Goal: Information Seeking & Learning: Check status

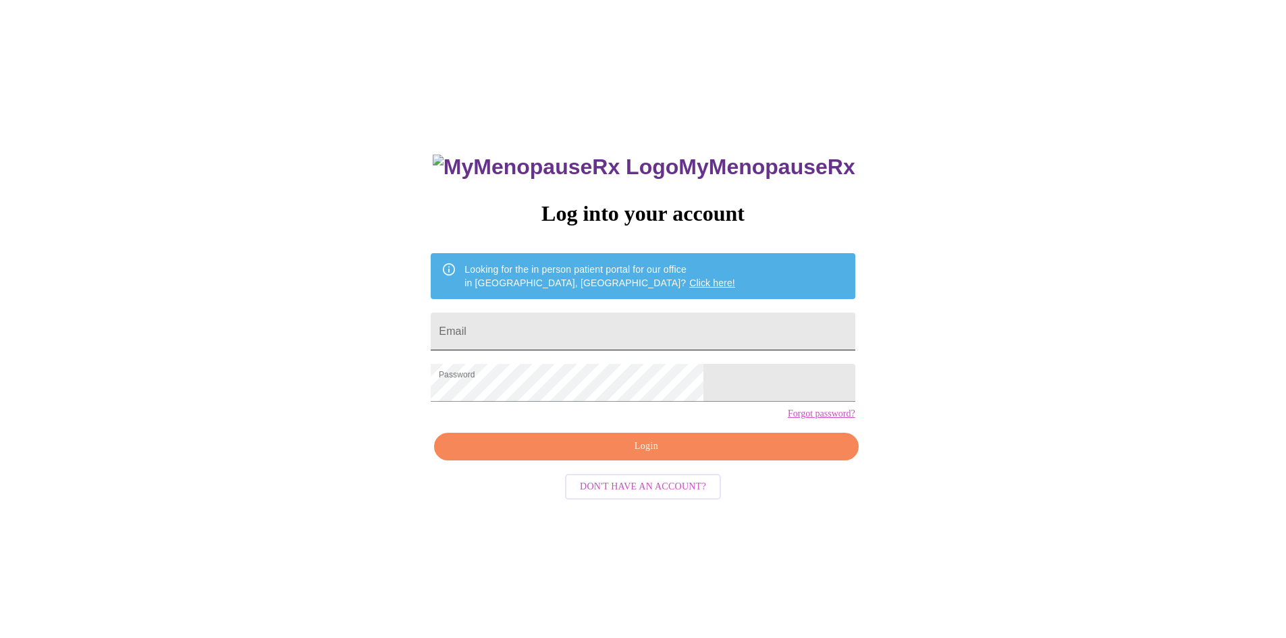
click at [600, 319] on input "Email" at bounding box center [643, 332] width 424 height 38
type input "[EMAIL_ADDRESS][DOMAIN_NAME]"
click at [656, 459] on button "Login" at bounding box center [646, 447] width 424 height 28
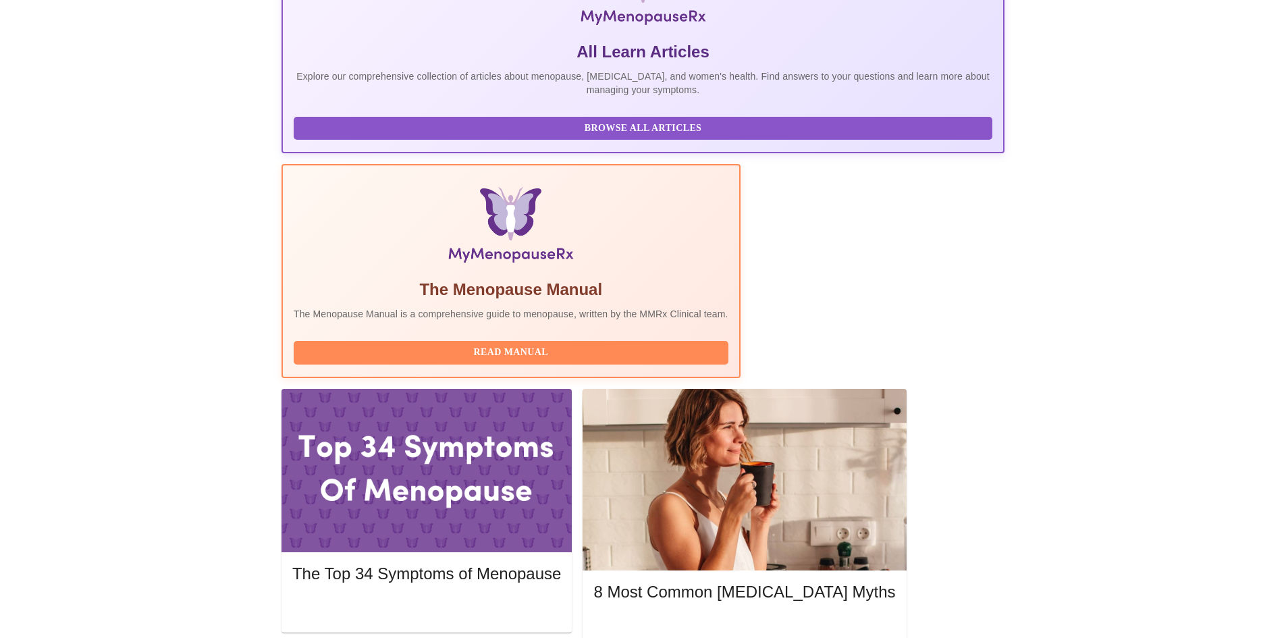
scroll to position [270, 0]
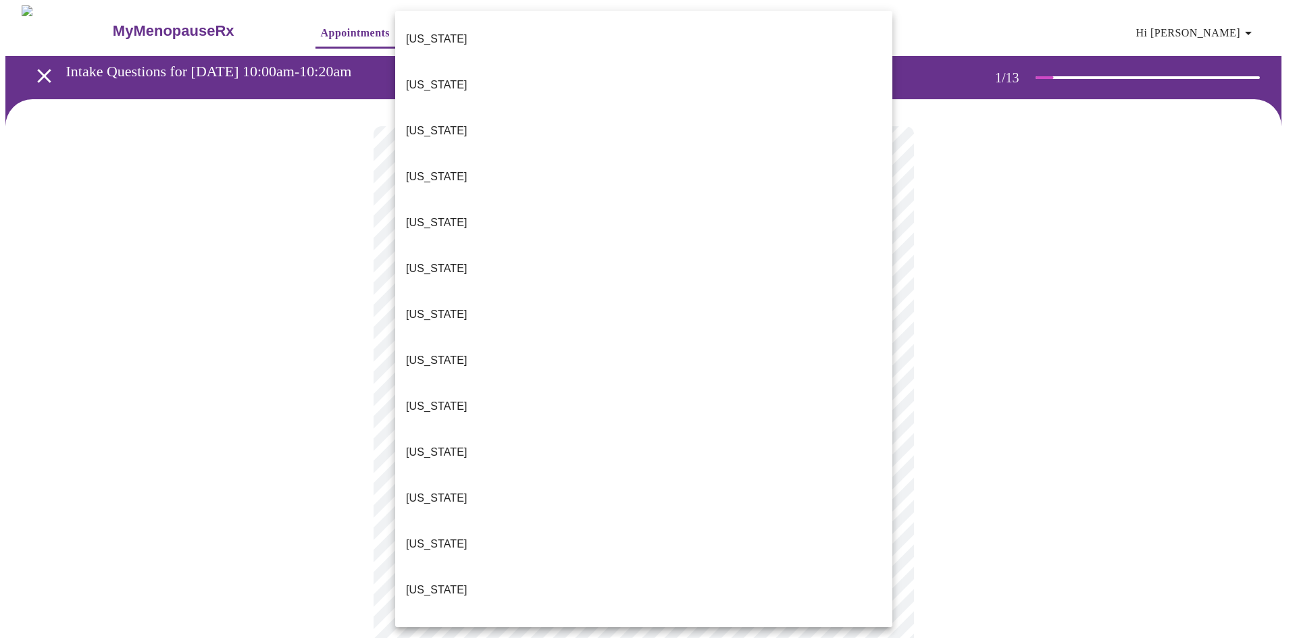
click at [639, 299] on body "MyMenopauseRx Appointments Messaging Labs Uploads Medications Community Refer a…" at bounding box center [648, 622] width 1286 height 1234
click at [447, 521] on li "[US_STATE]" at bounding box center [643, 544] width 497 height 46
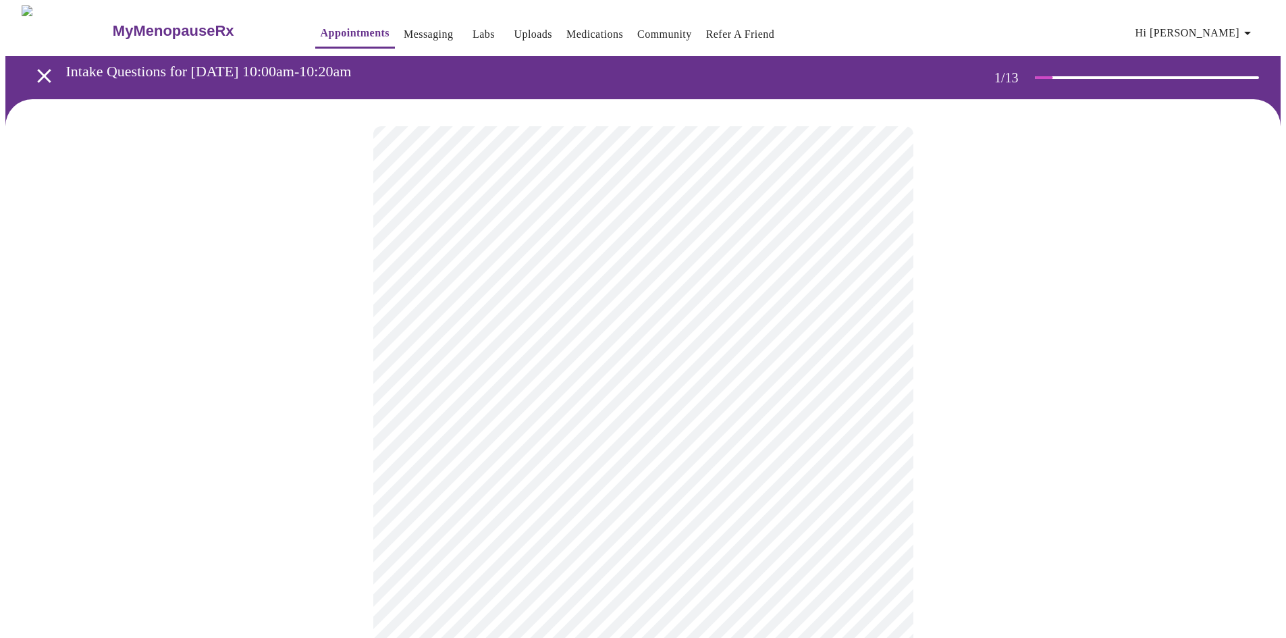
click at [477, 307] on body "MyMenopauseRx Appointments Messaging Labs Uploads Medications Community Refer a…" at bounding box center [643, 618] width 1276 height 1226
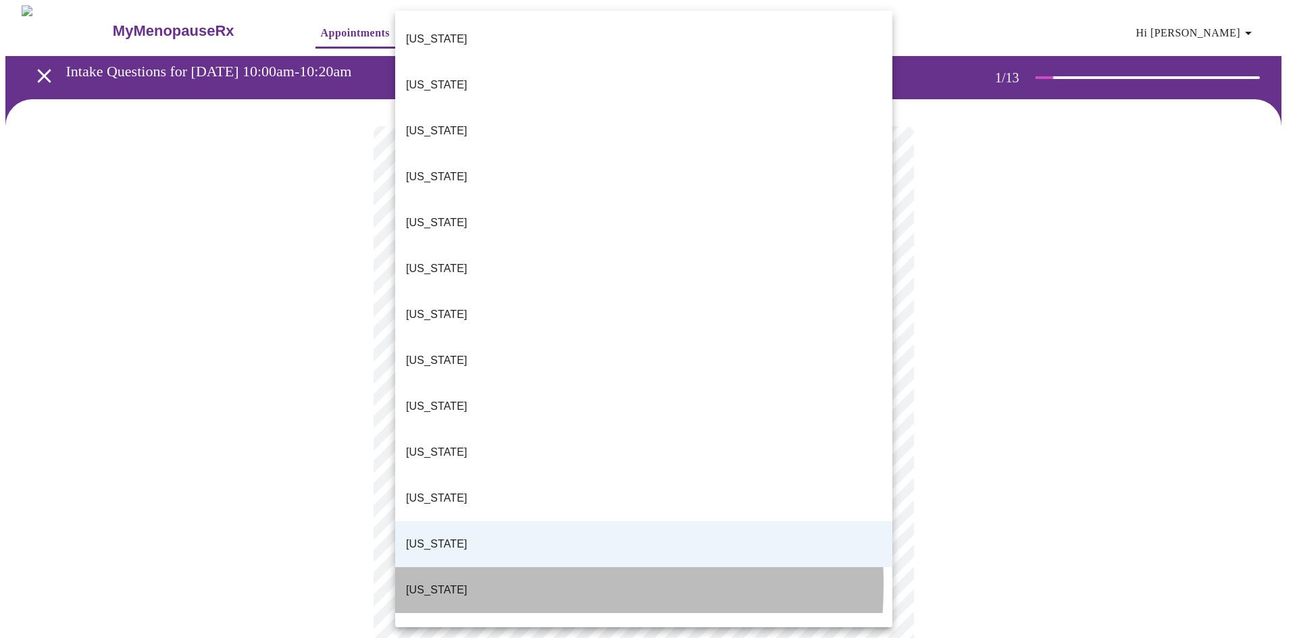
click at [432, 582] on p "[US_STATE]" at bounding box center [436, 590] width 61 height 16
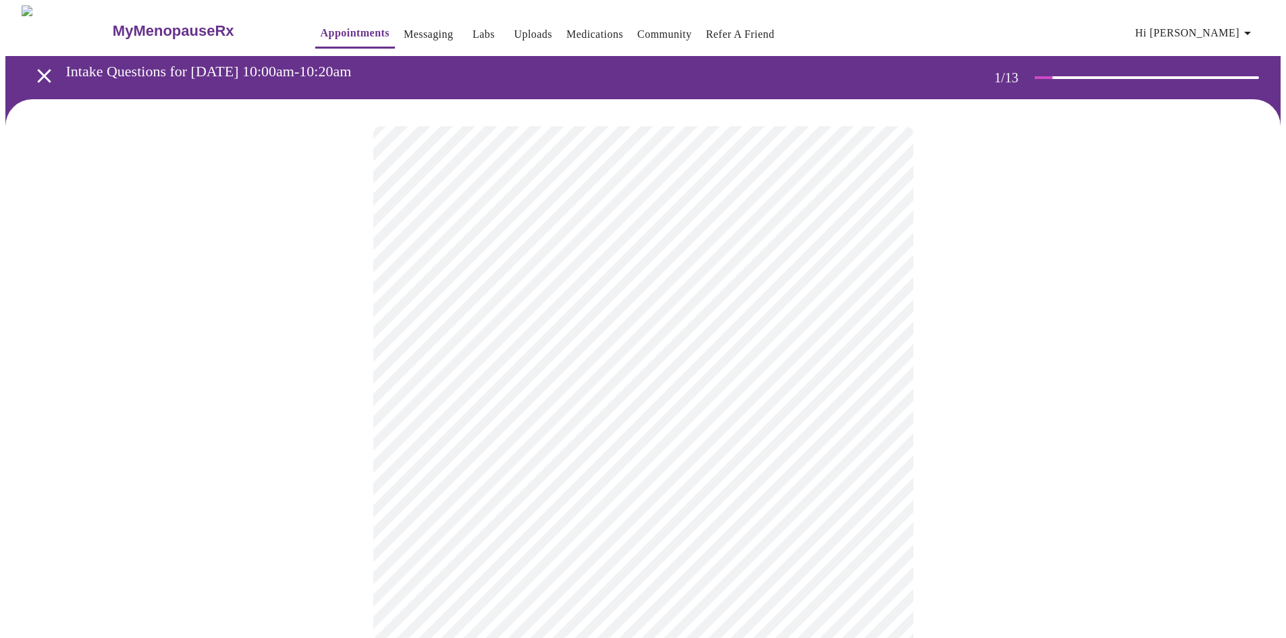
click at [490, 397] on body "MyMenopauseRx Appointments Messaging Labs Uploads Medications Community Refer a…" at bounding box center [643, 618] width 1276 height 1226
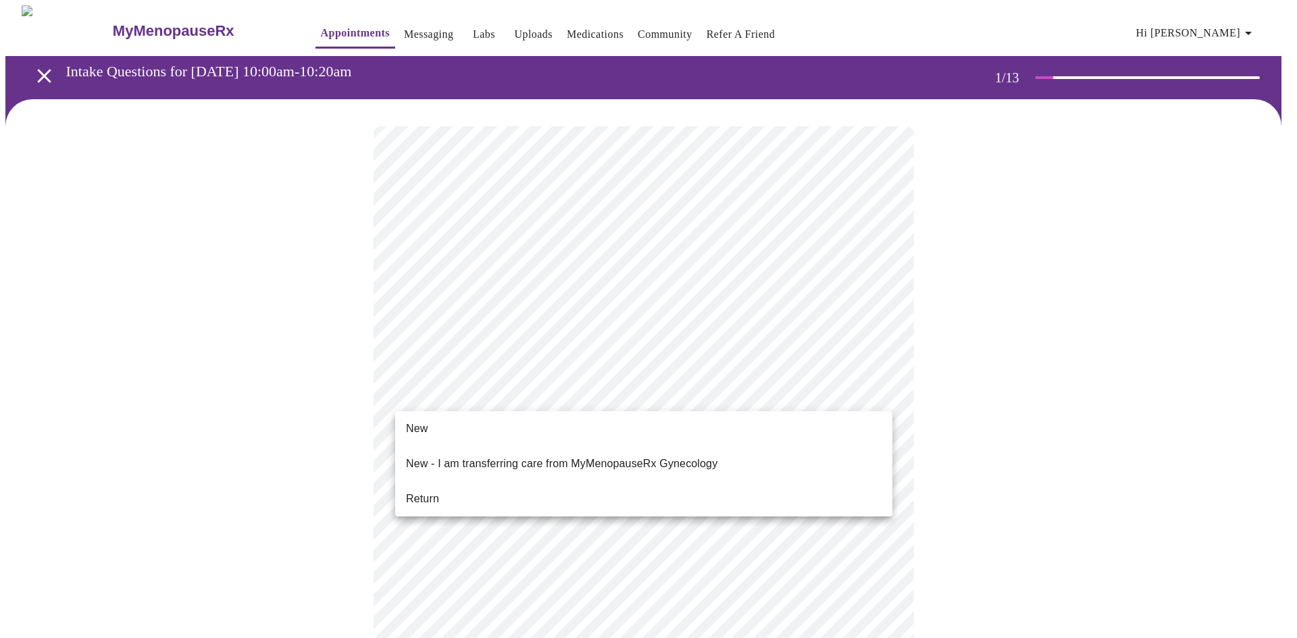
click at [454, 487] on li "Return" at bounding box center [643, 499] width 497 height 24
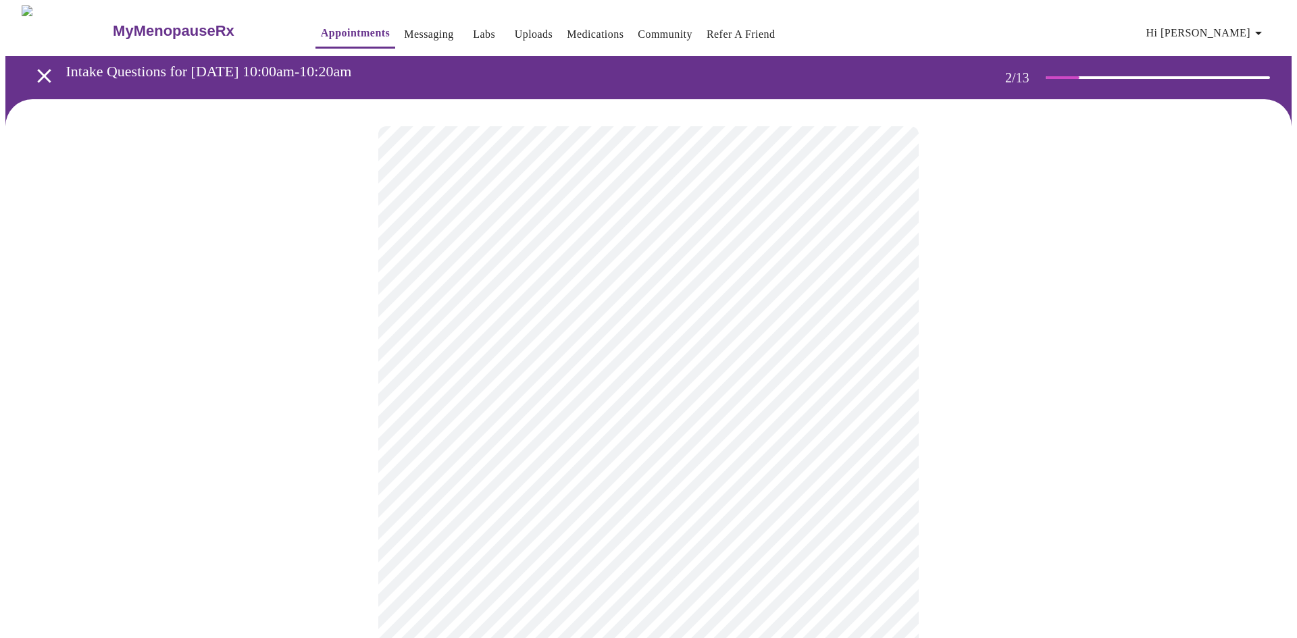
click at [672, 291] on body "MyMenopauseRx Appointments Messaging Labs Uploads Medications Community Refer a…" at bounding box center [648, 411] width 1286 height 812
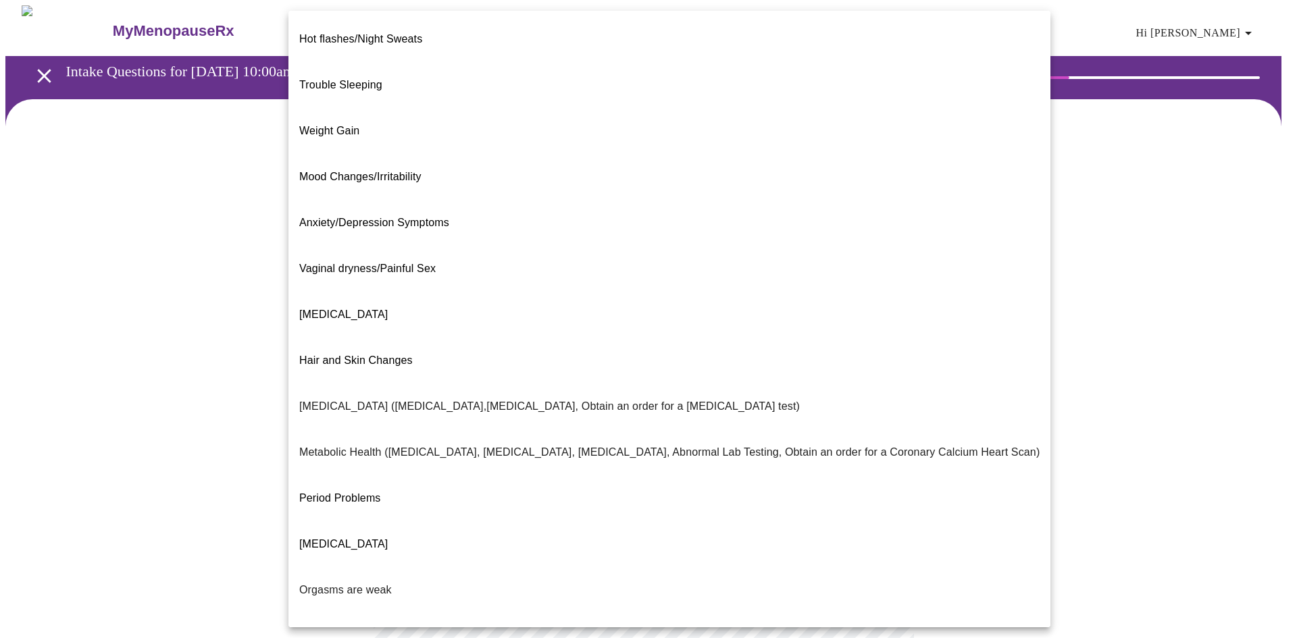
click at [380, 309] on span "[MEDICAL_DATA]" at bounding box center [343, 314] width 88 height 11
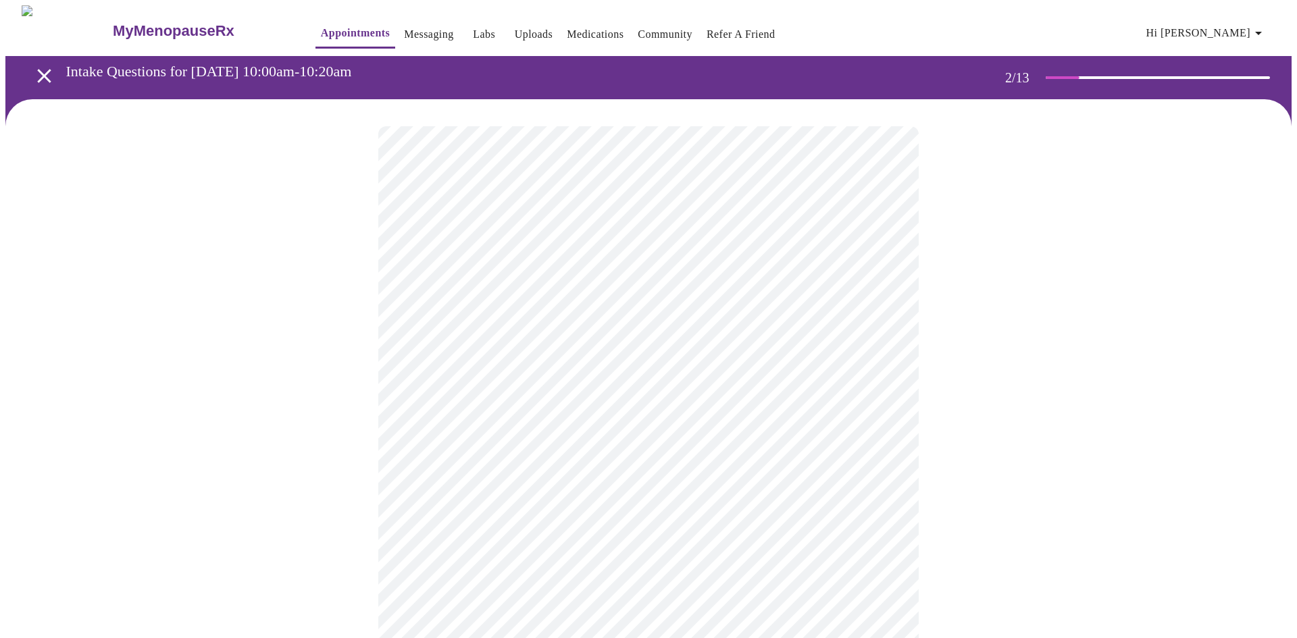
click at [537, 419] on body "MyMenopauseRx Appointments Messaging Labs Uploads Medications Community Refer a…" at bounding box center [648, 407] width 1286 height 804
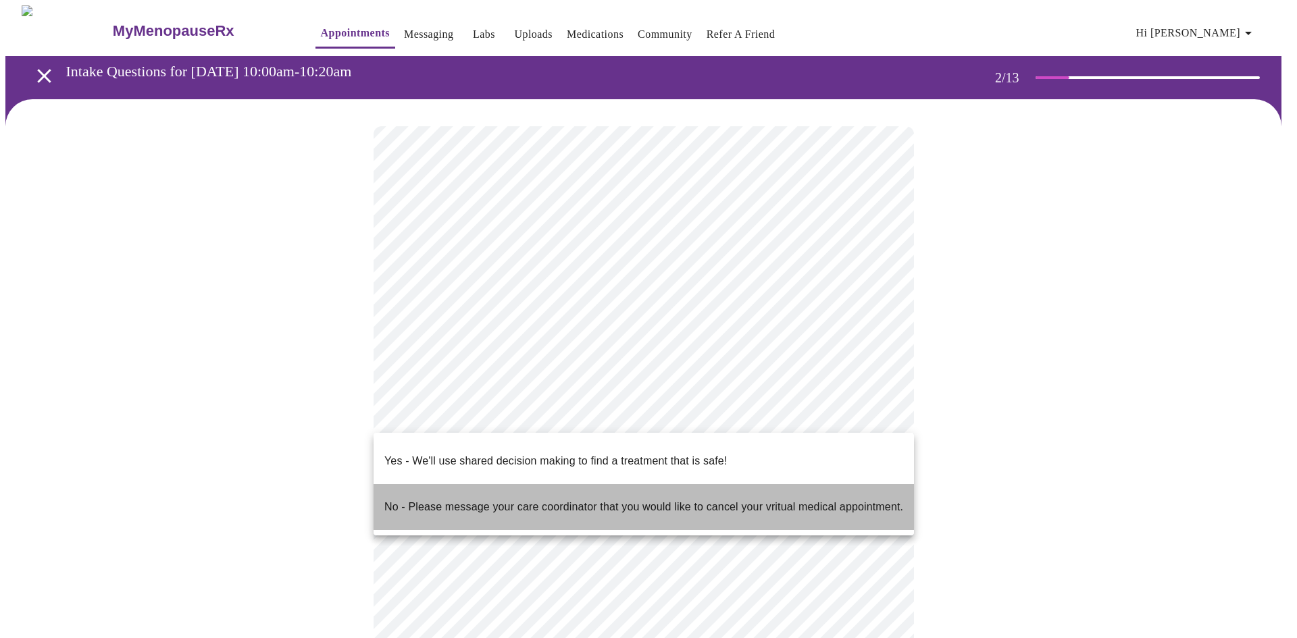
click at [529, 499] on p "No - Please message your care coordinator that you would like to cancel your vr…" at bounding box center [643, 507] width 519 height 16
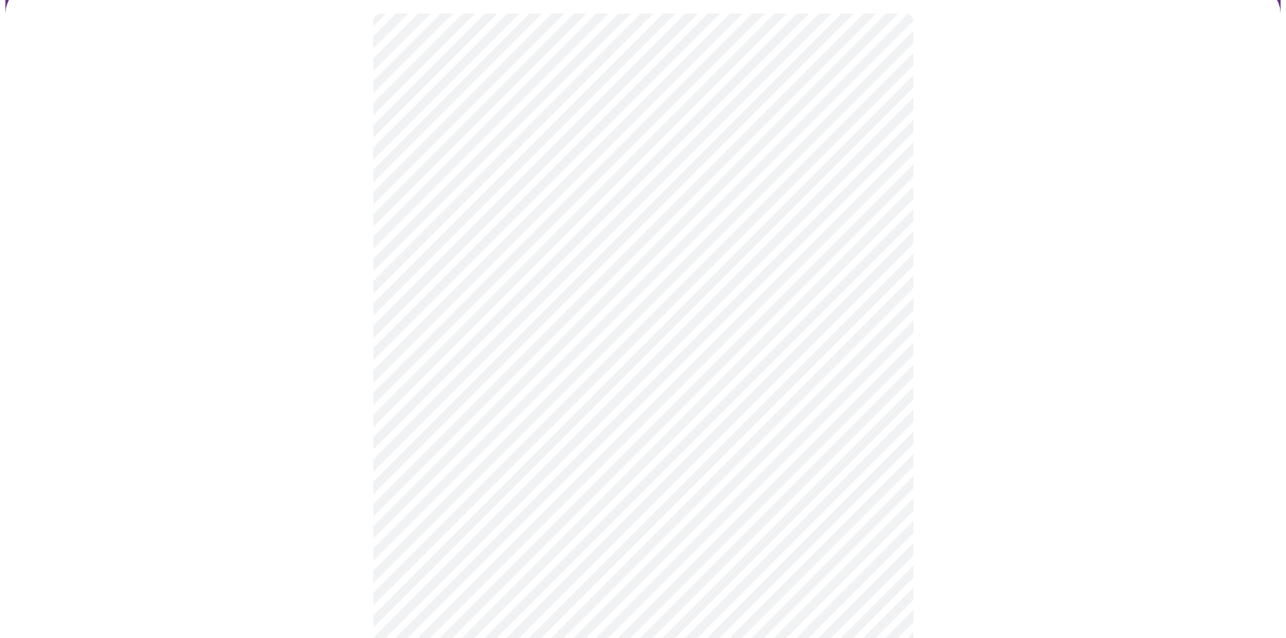
scroll to position [157, 0]
click at [519, 257] on body "MyMenopauseRx Appointments Messaging Labs Uploads Medications Community Refer a…" at bounding box center [643, 246] width 1276 height 796
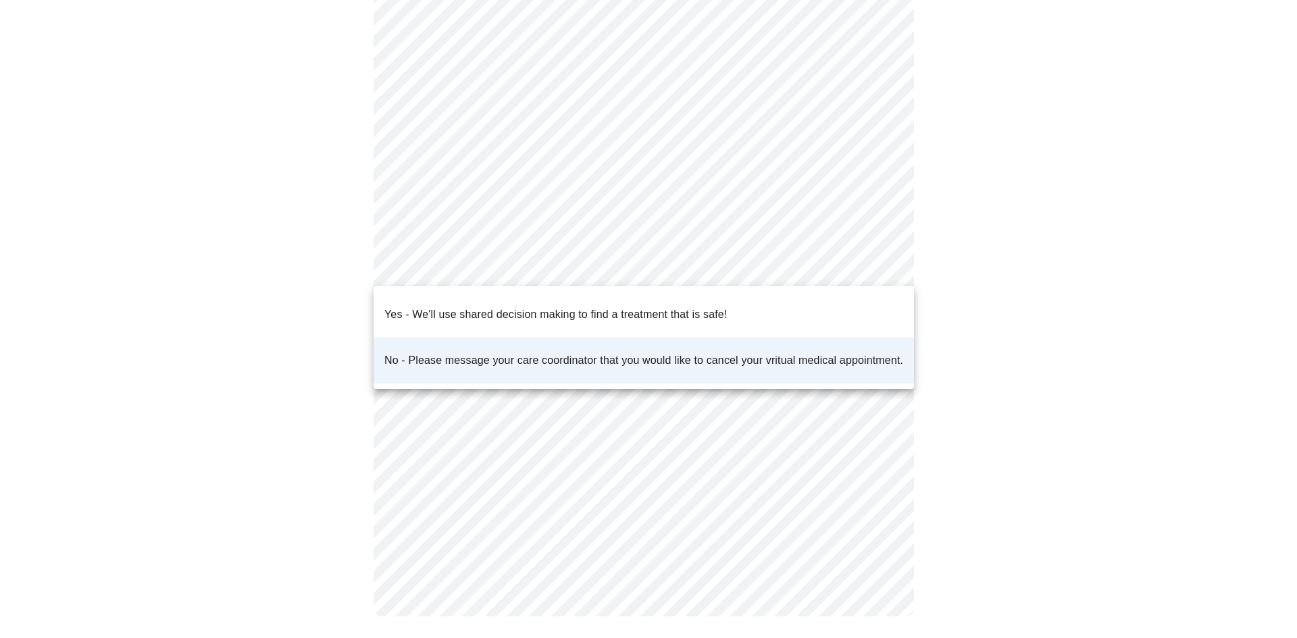
click at [529, 307] on p "Yes - We'll use shared decision making to find a treatment that is safe!" at bounding box center [555, 315] width 342 height 16
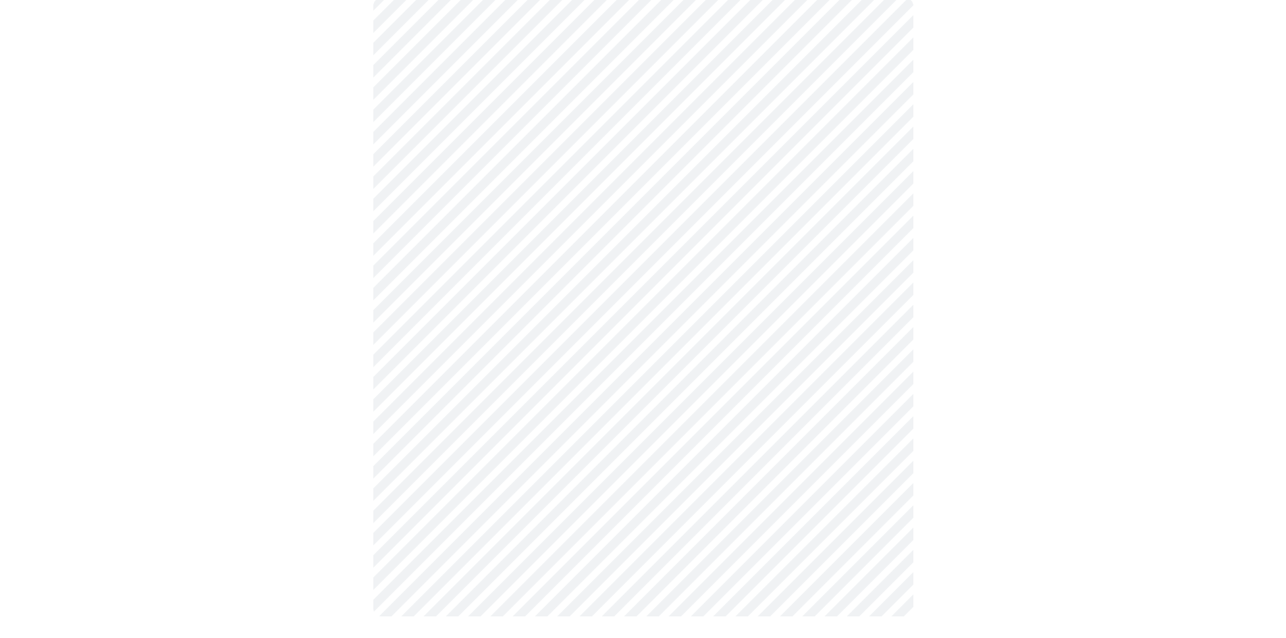
scroll to position [0, 0]
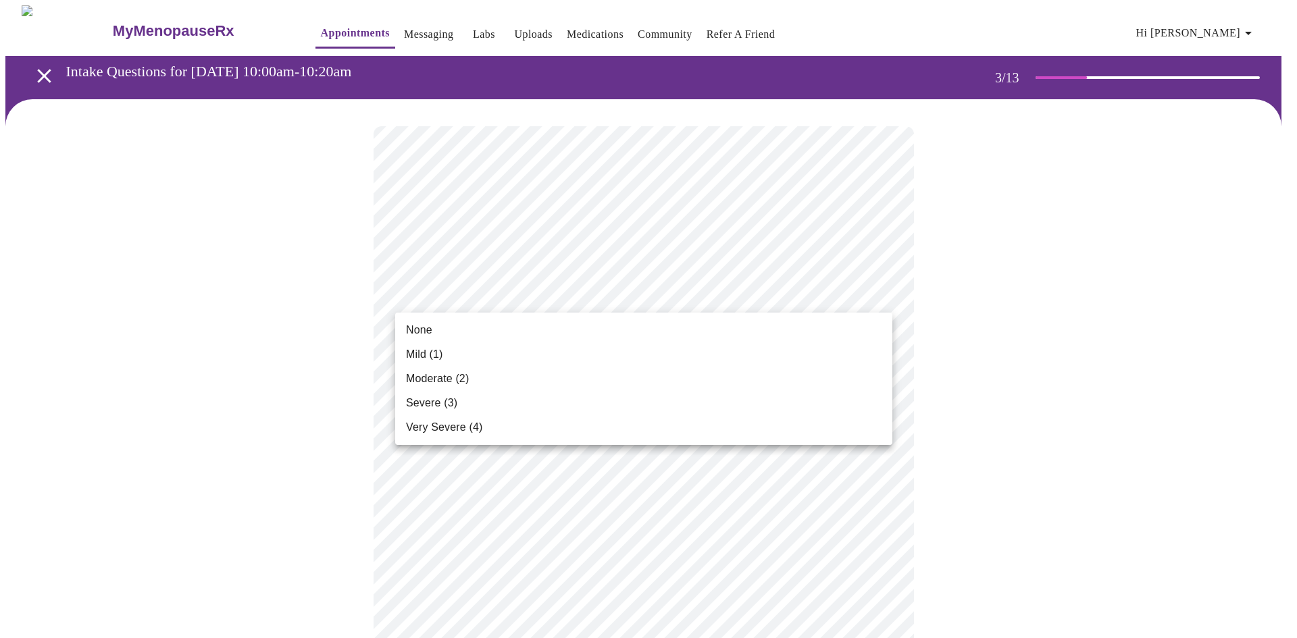
click at [470, 351] on li "Mild (1)" at bounding box center [643, 354] width 497 height 24
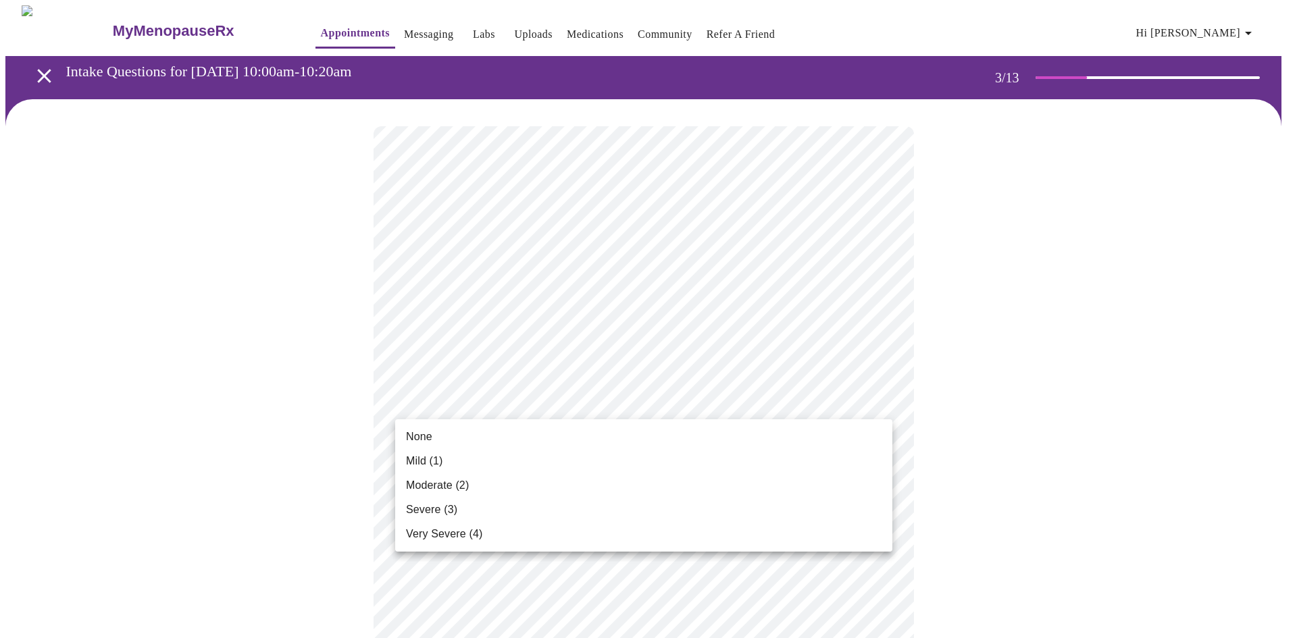
click at [482, 456] on li "Mild (1)" at bounding box center [643, 461] width 497 height 24
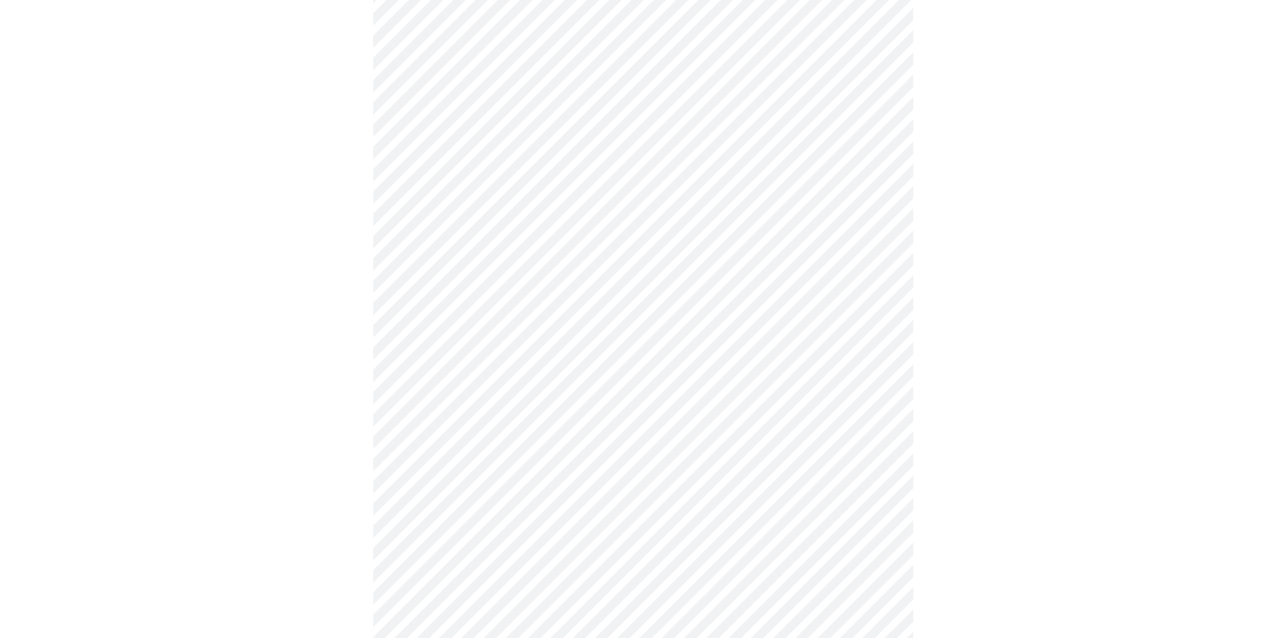
scroll to position [270, 0]
click at [494, 244] on body "MyMenopauseRx Appointments Messaging Labs Uploads Medications Community Refer a…" at bounding box center [643, 614] width 1276 height 1759
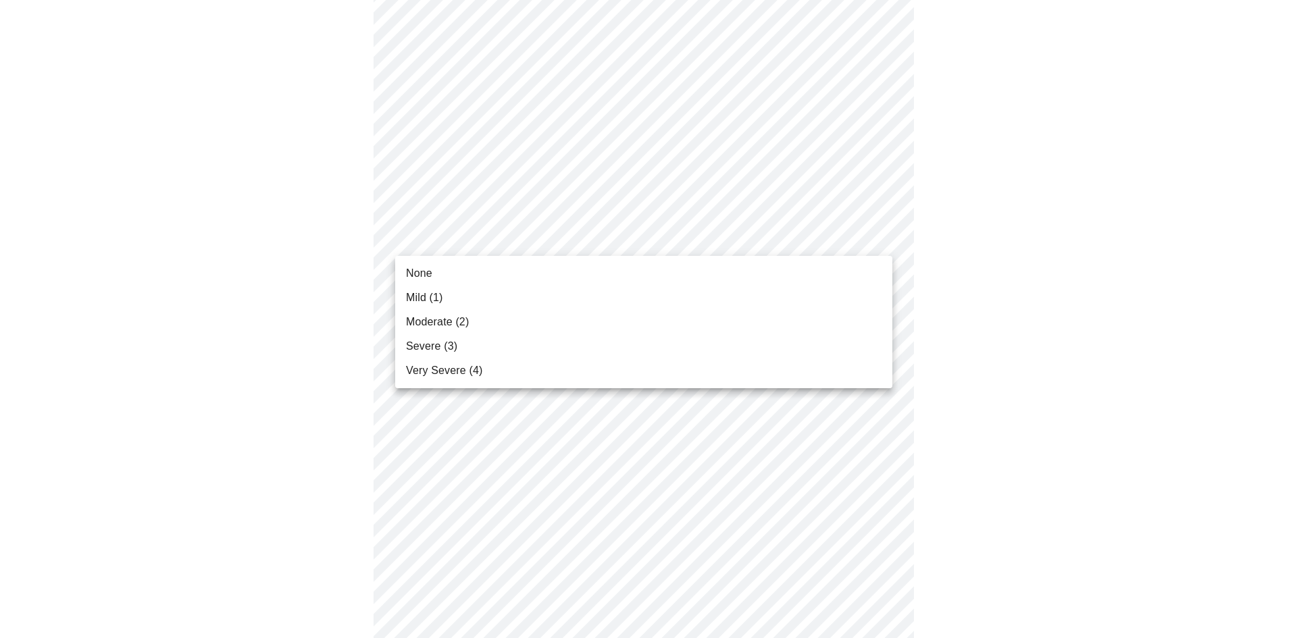
click at [484, 344] on li "Severe (3)" at bounding box center [643, 346] width 497 height 24
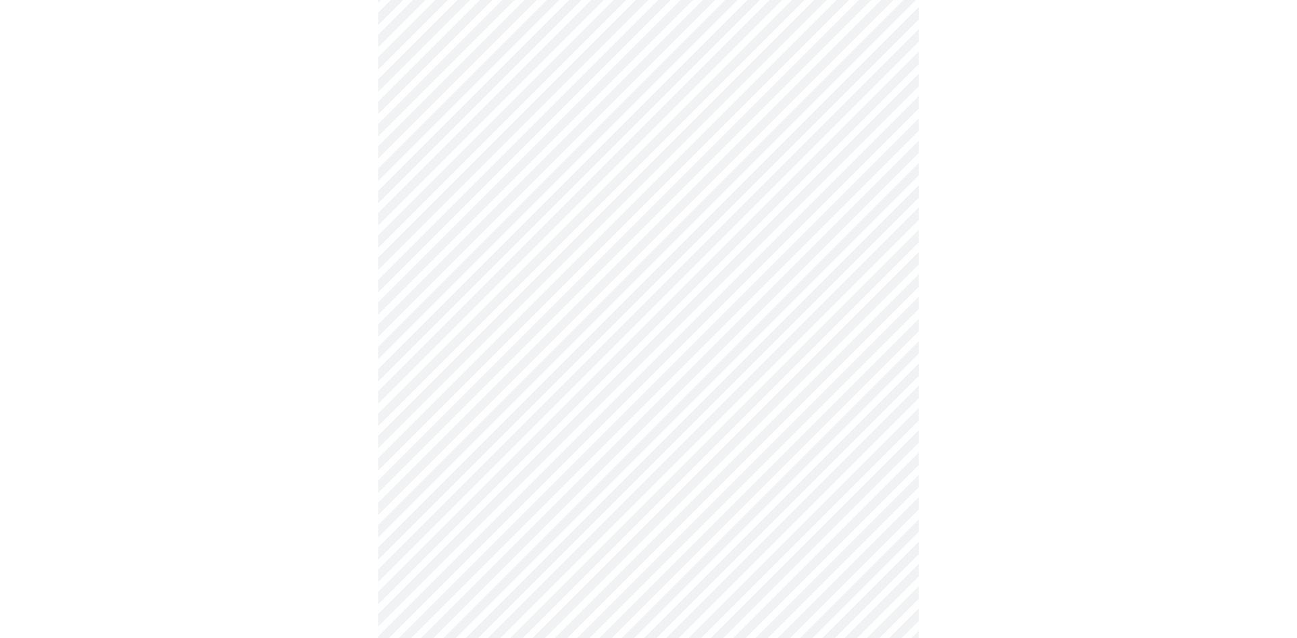
click at [504, 359] on body "MyMenopauseRx Appointments Messaging Labs Uploads Medications Community Refer a…" at bounding box center [648, 605] width 1286 height 1740
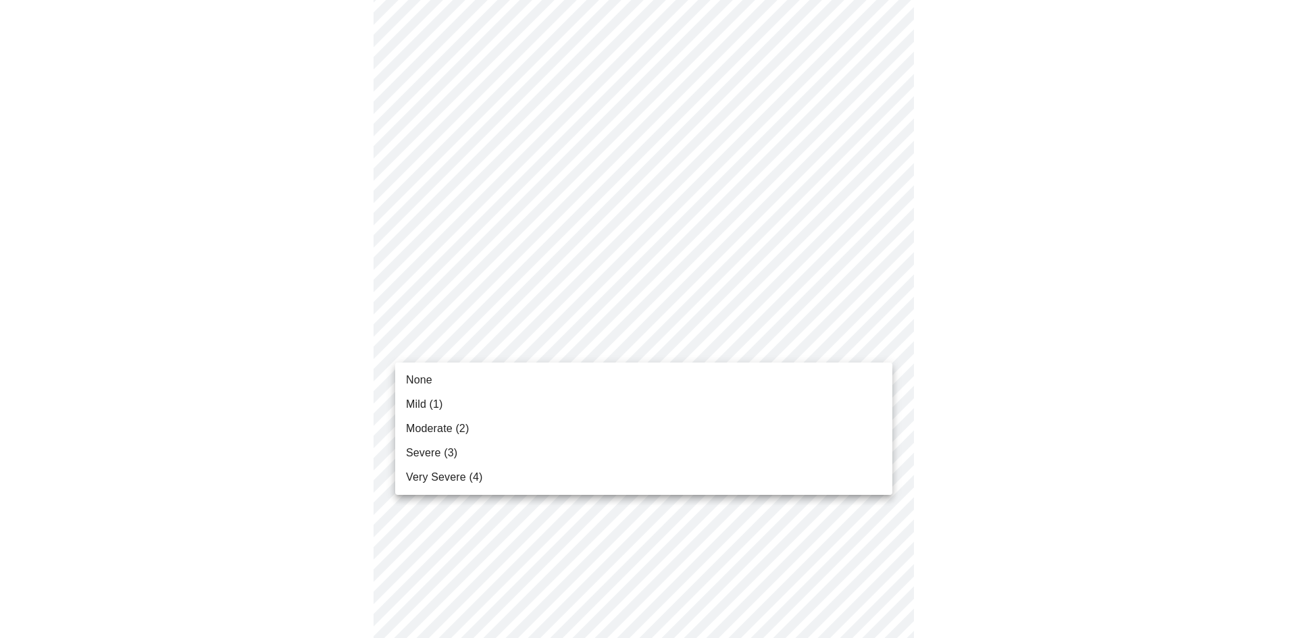
click at [422, 382] on span "None" at bounding box center [419, 380] width 26 height 16
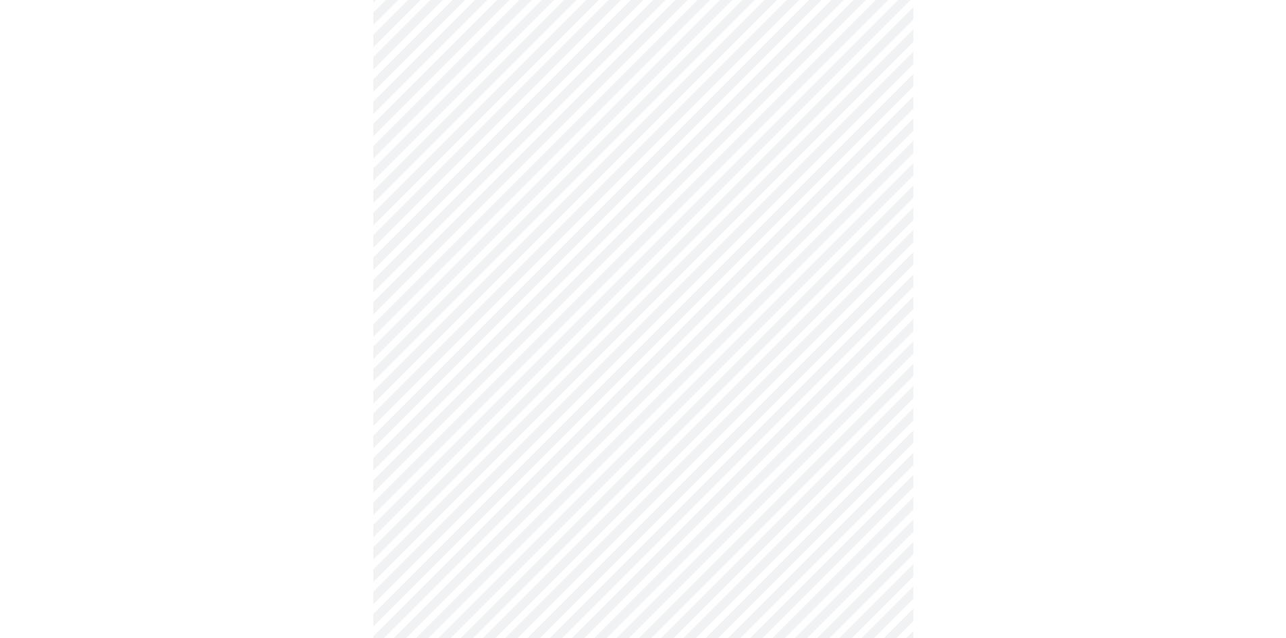
click at [472, 423] on body "MyMenopauseRx Appointments Messaging Labs Uploads Medications Community Refer a…" at bounding box center [643, 595] width 1276 height 1721
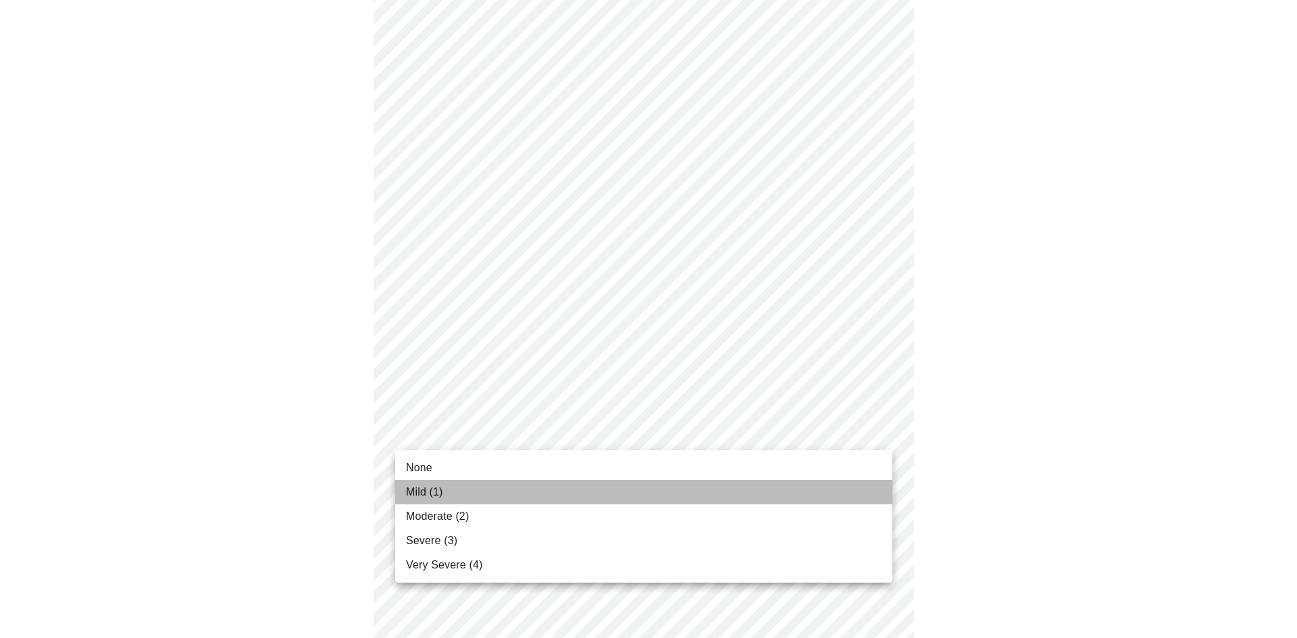
click at [420, 498] on span "Mild (1)" at bounding box center [424, 492] width 37 height 16
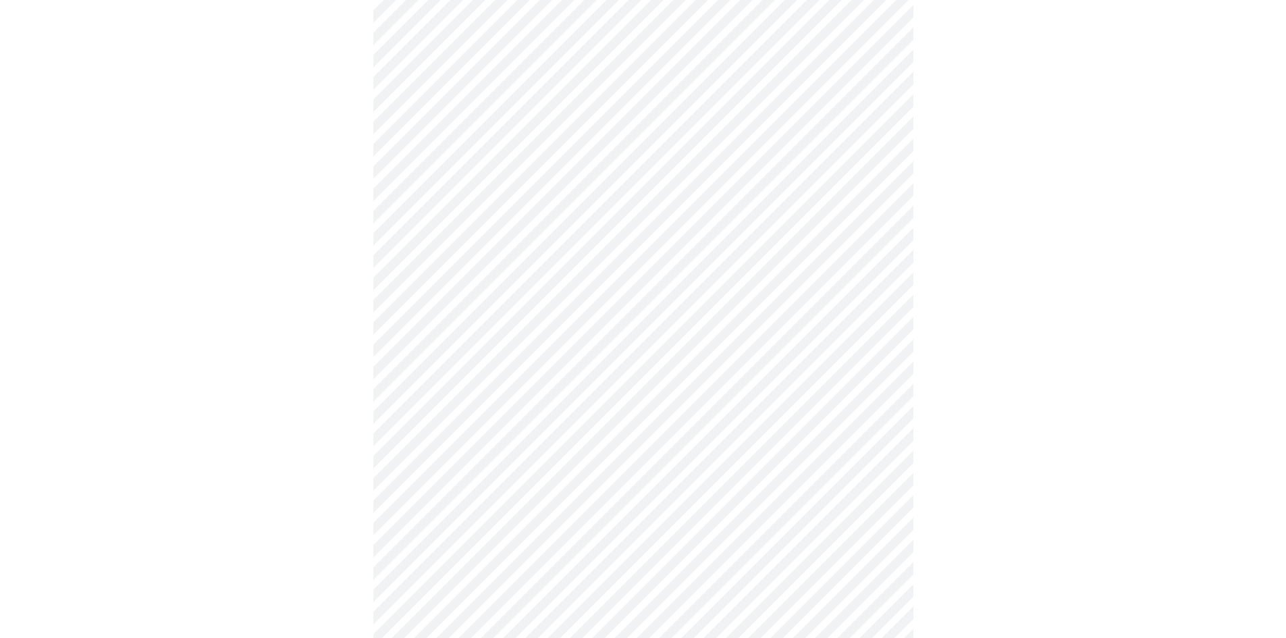
scroll to position [540, 0]
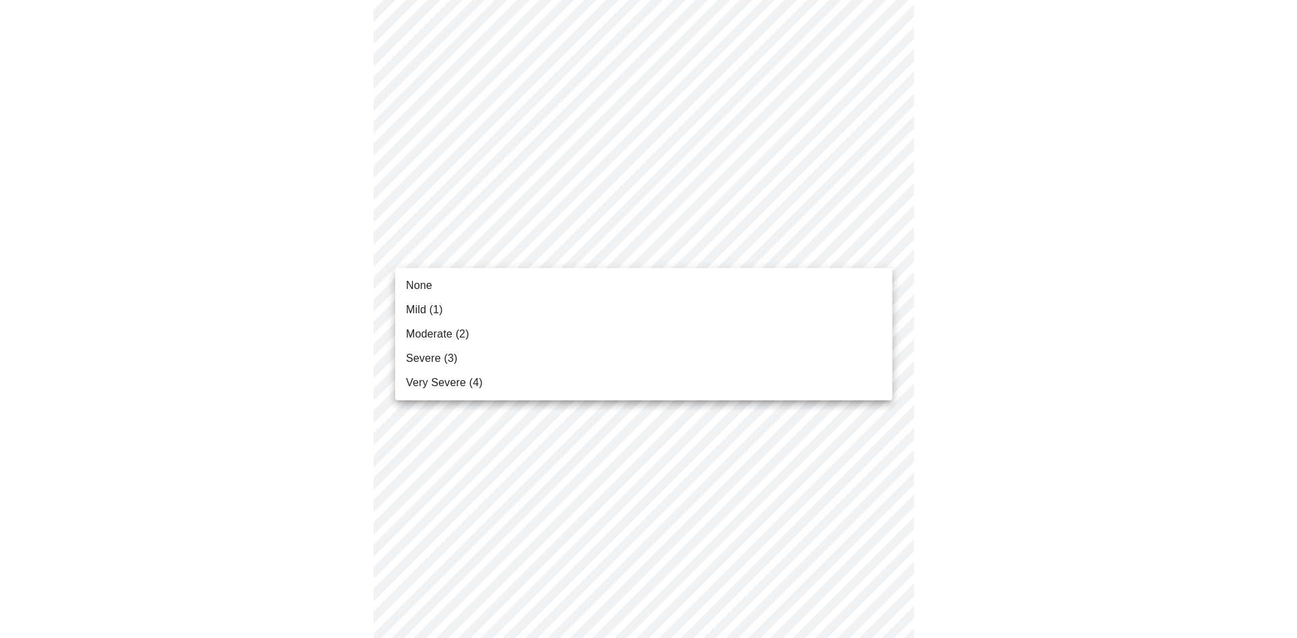
click at [447, 247] on body "MyMenopauseRx Appointments Messaging Labs Uploads Medications Community Refer a…" at bounding box center [648, 316] width 1286 height 1702
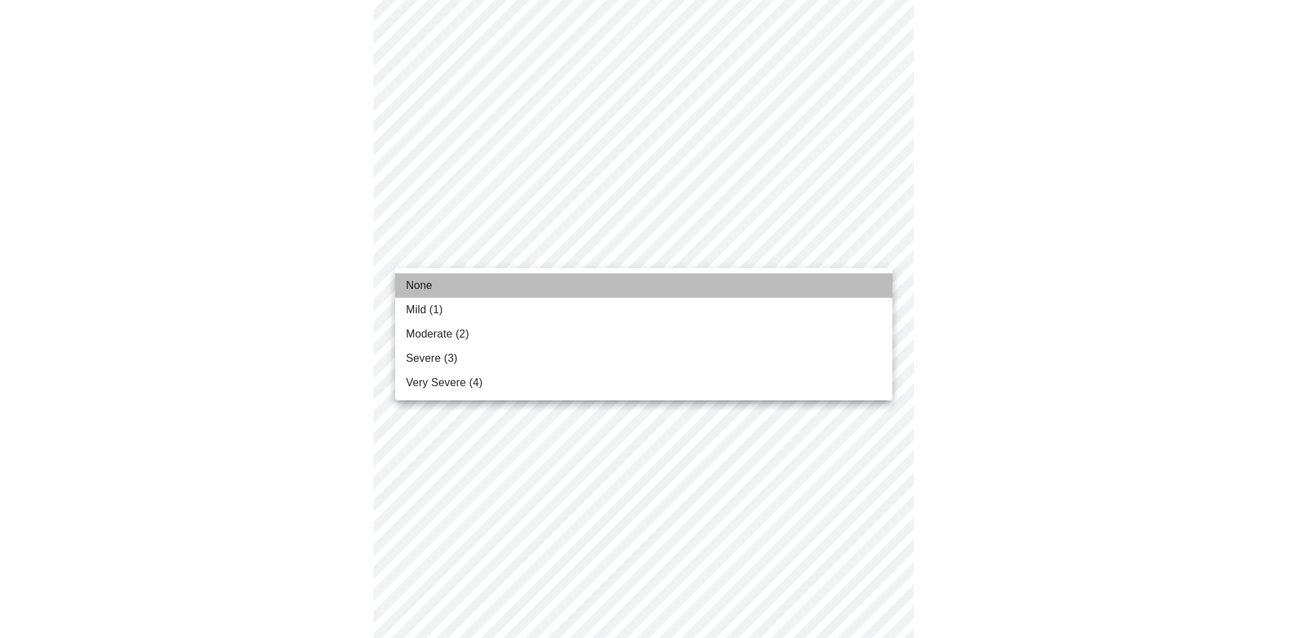
click at [436, 287] on li "None" at bounding box center [643, 285] width 497 height 24
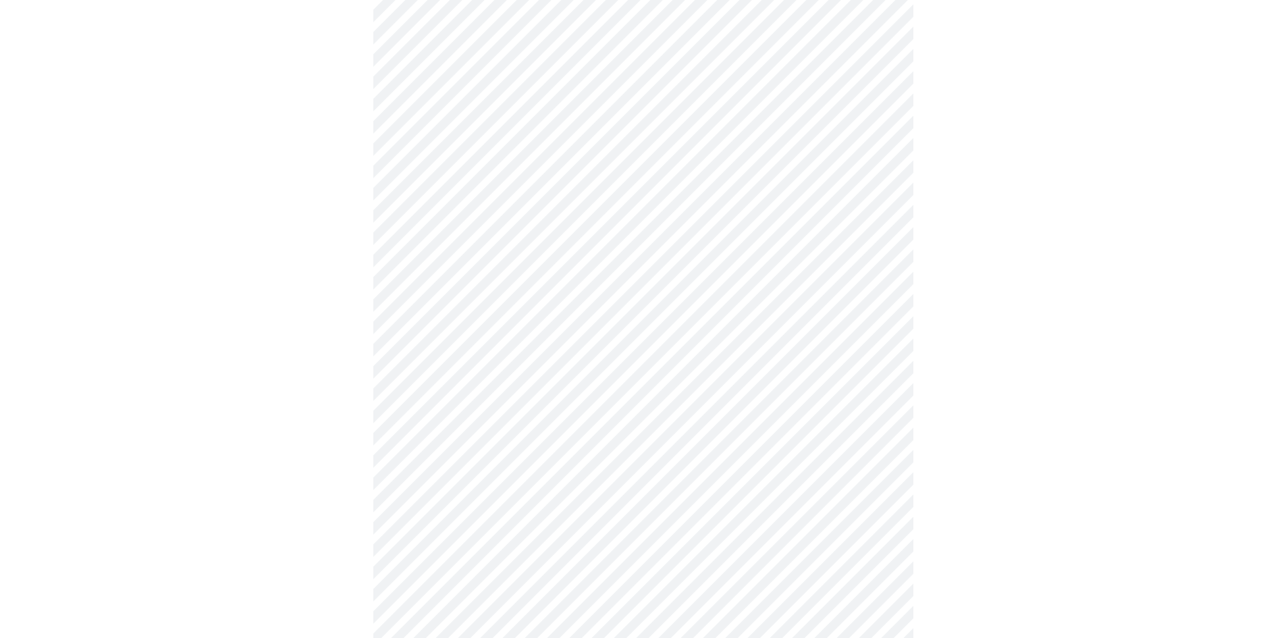
click at [477, 369] on body "MyMenopauseRx Appointments Messaging Labs Uploads Medications Community Refer a…" at bounding box center [643, 306] width 1276 height 1683
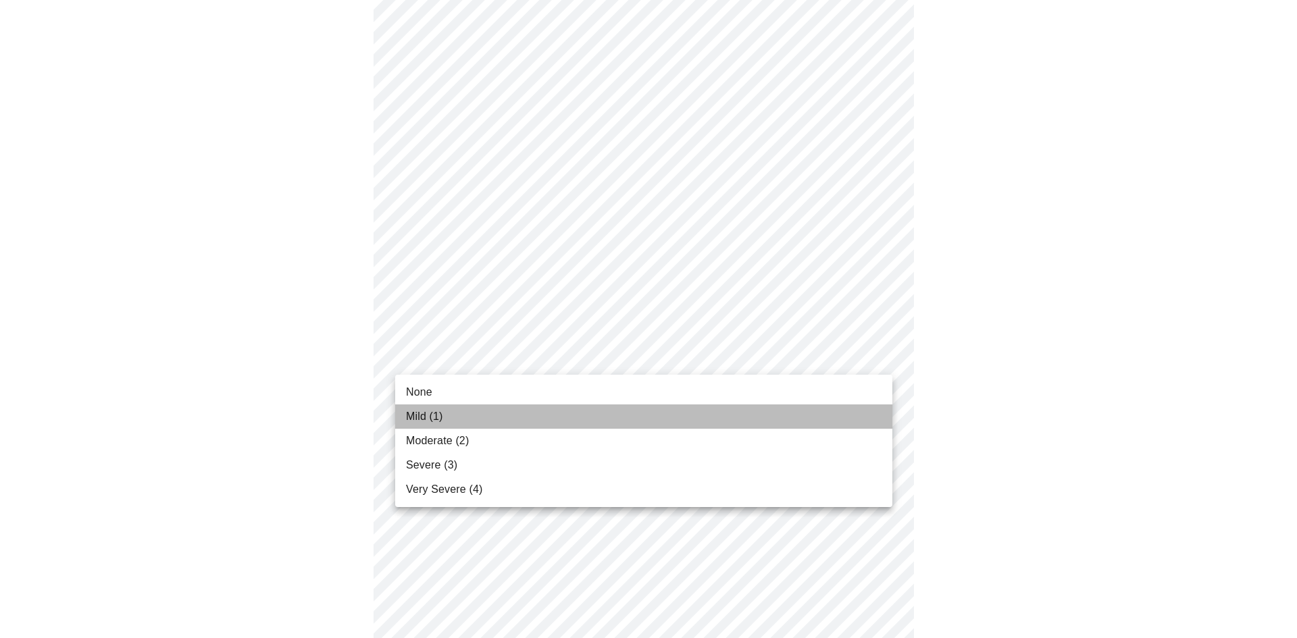
click at [490, 405] on li "Mild (1)" at bounding box center [643, 417] width 497 height 24
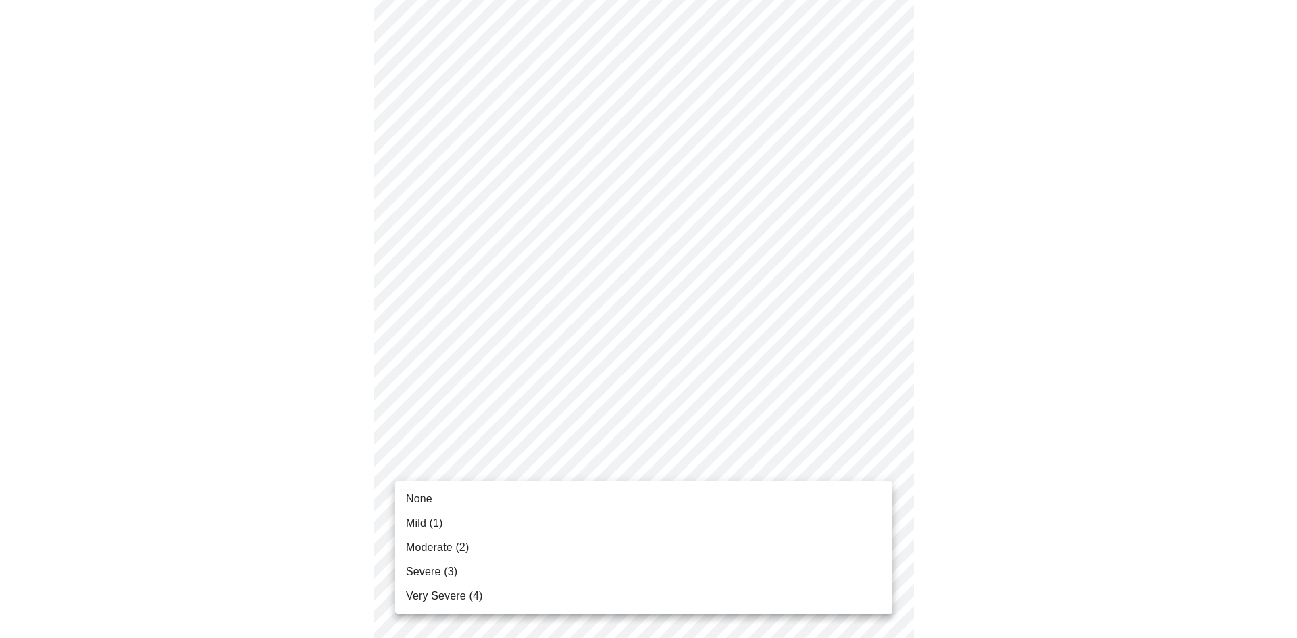
click at [489, 471] on body "MyMenopauseRx Appointments Messaging Labs Uploads Medications Community Refer a…" at bounding box center [648, 297] width 1286 height 1664
click at [452, 595] on span "Very Severe (4)" at bounding box center [444, 596] width 76 height 16
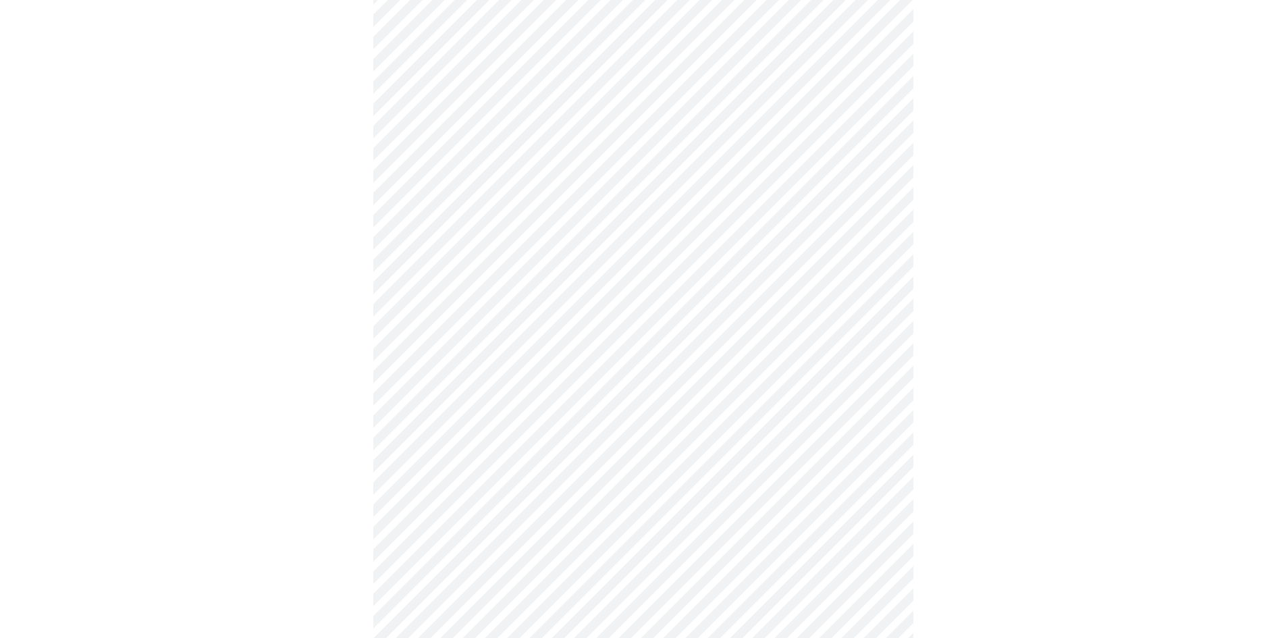
scroll to position [810, 0]
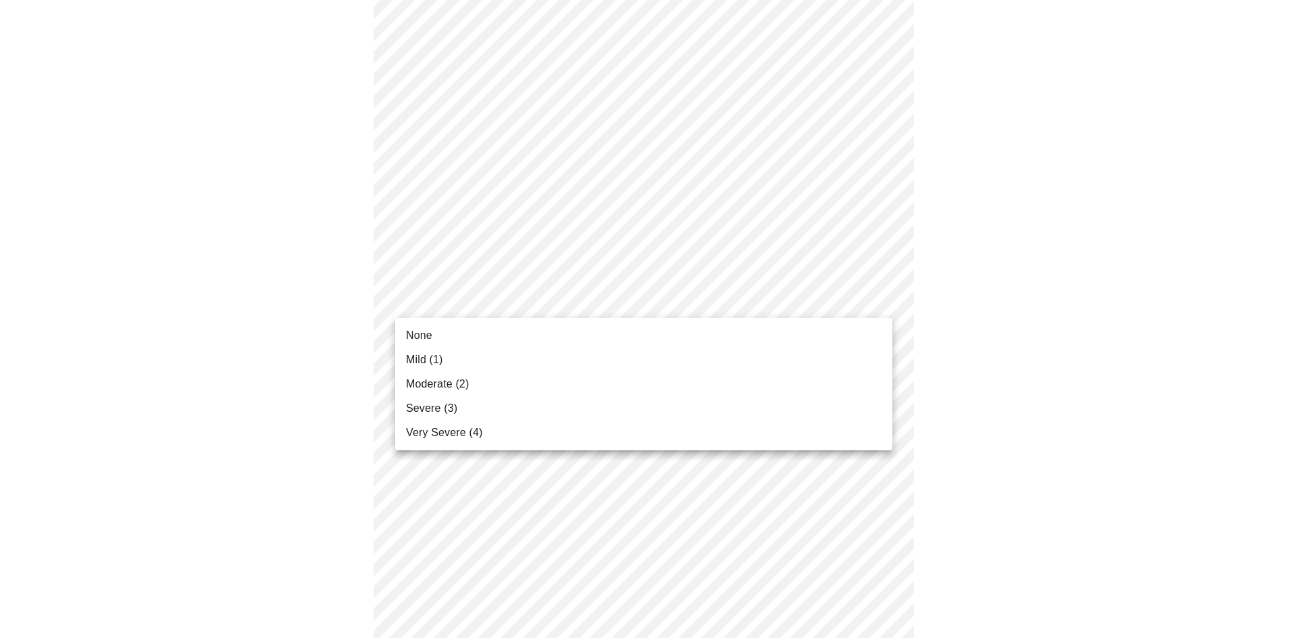
click at [434, 301] on body "MyMenopauseRx Appointments Messaging Labs Uploads Medications Community Refer a…" at bounding box center [648, 17] width 1286 height 1645
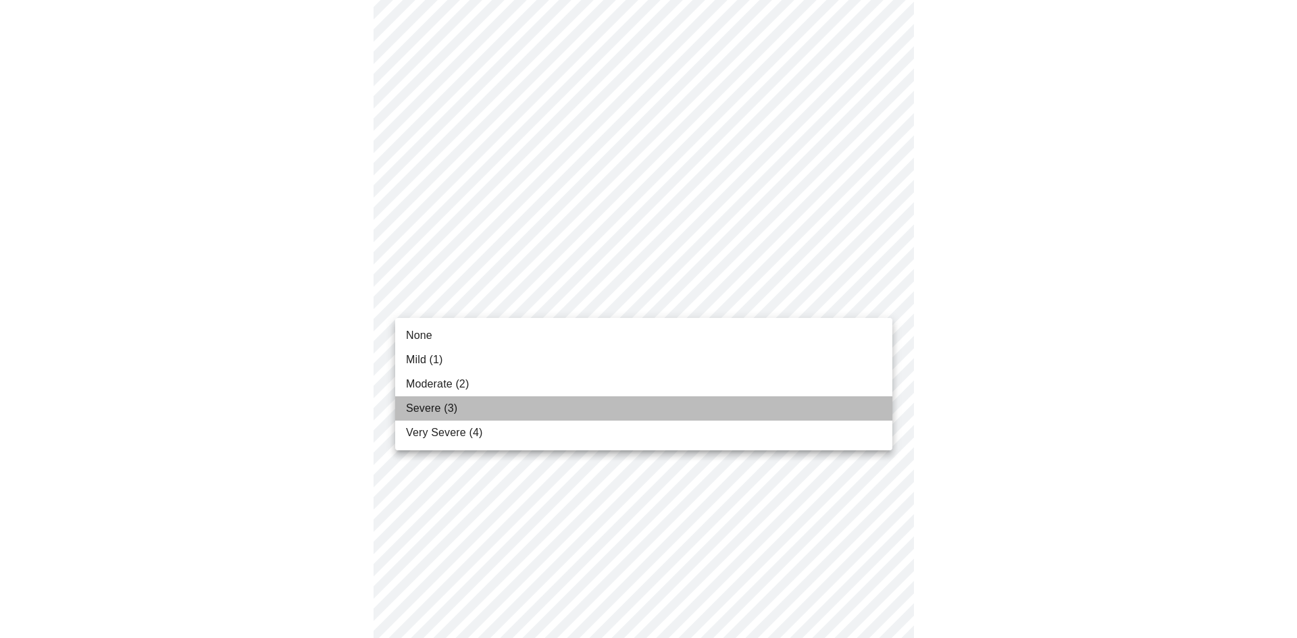
click at [435, 407] on span "Severe (3)" at bounding box center [431, 408] width 51 height 16
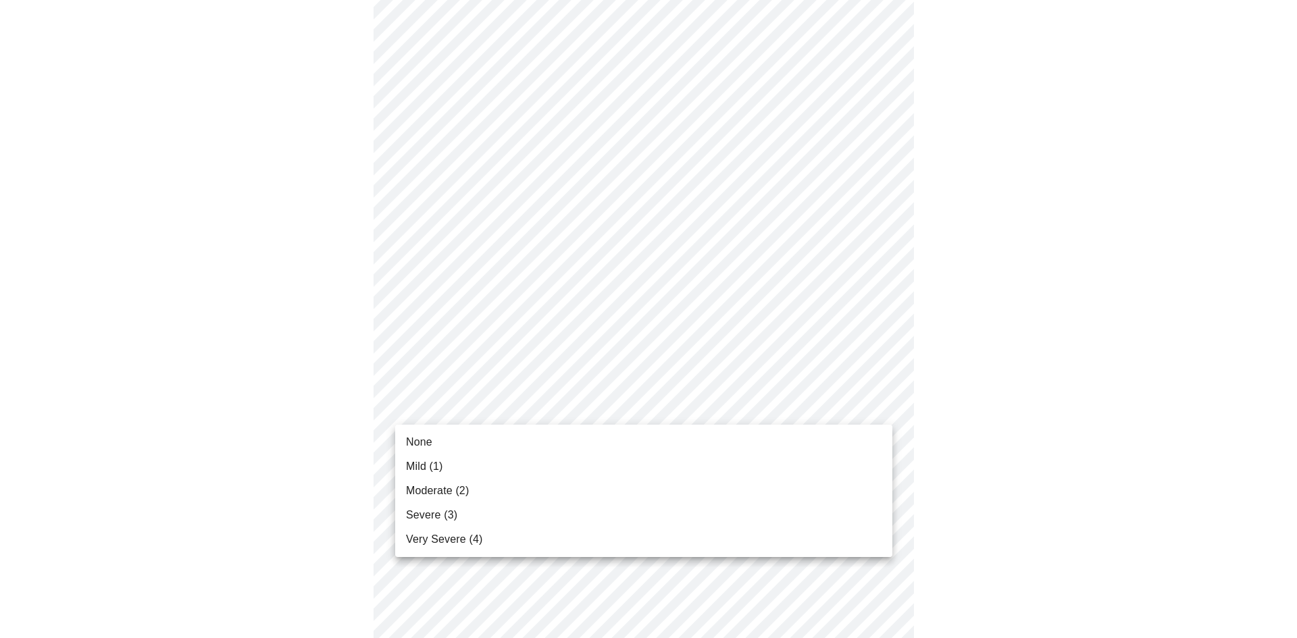
click at [432, 409] on body "MyMenopauseRx Appointments Messaging Labs Uploads Medications Community Refer a…" at bounding box center [648, 8] width 1286 height 1626
click at [439, 446] on li "None" at bounding box center [643, 442] width 497 height 24
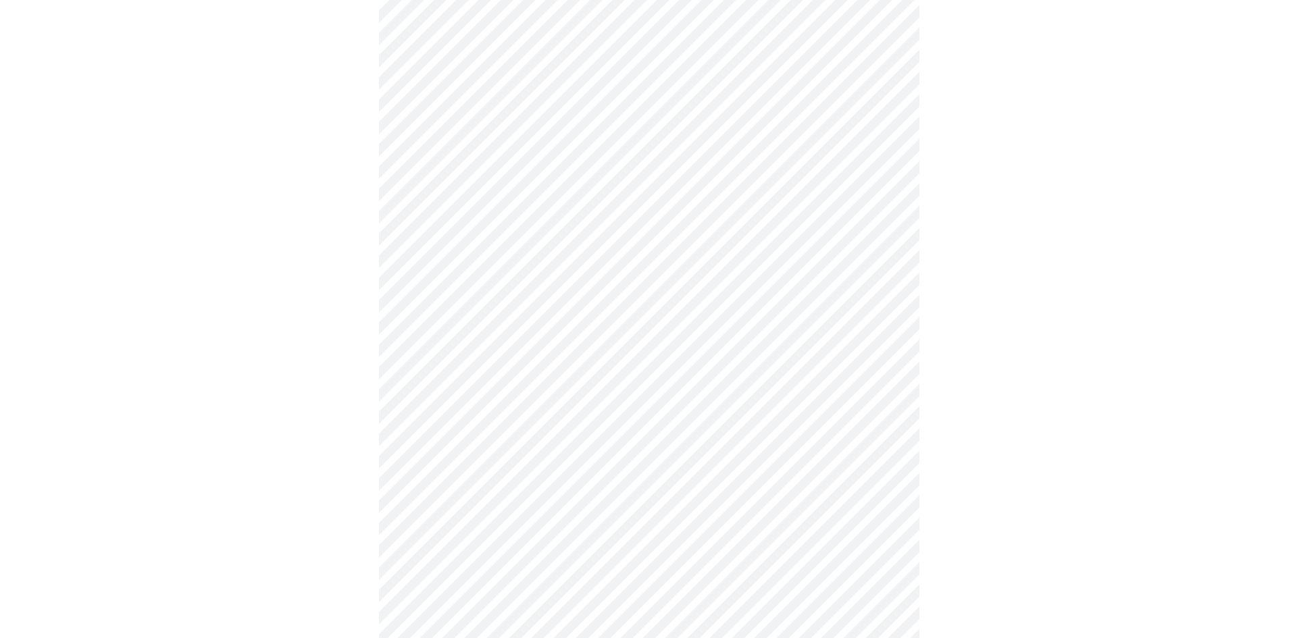
scroll to position [969, 0]
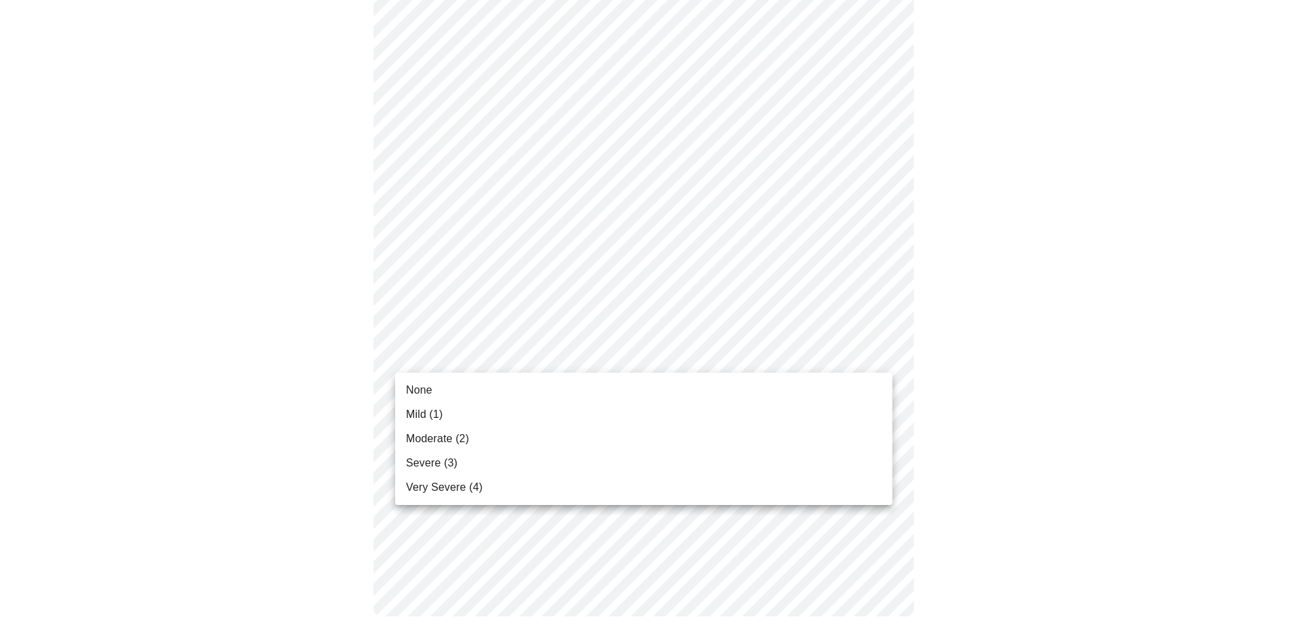
click at [462, 388] on li "None" at bounding box center [643, 390] width 497 height 24
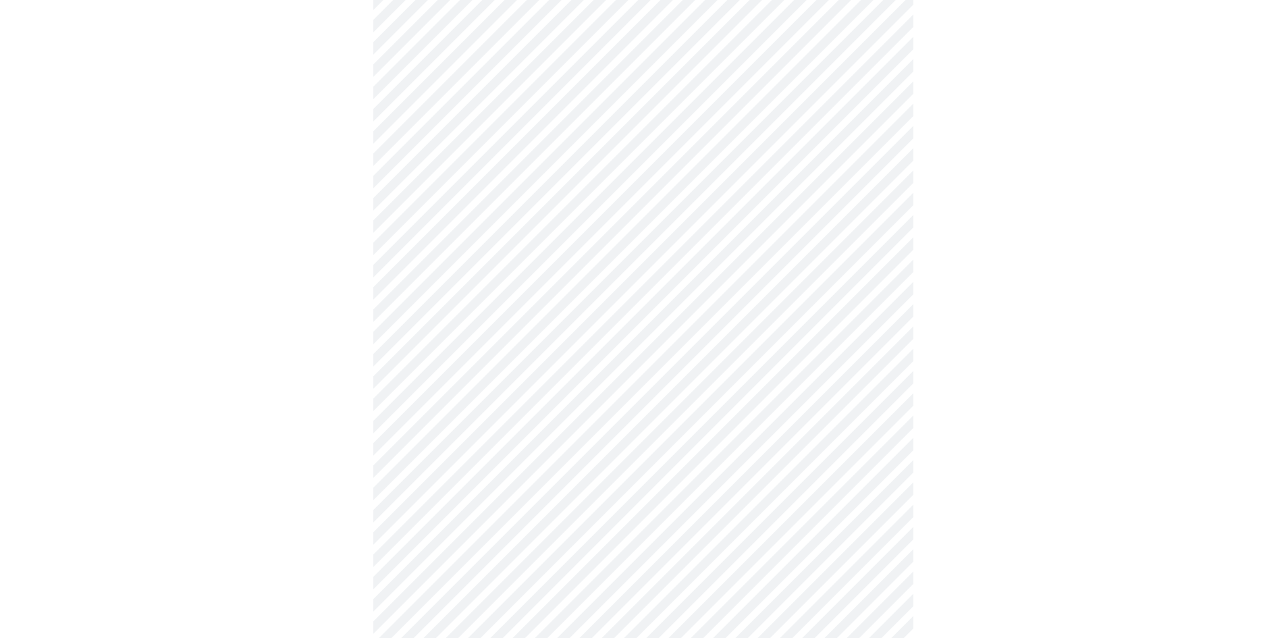
scroll to position [473, 0]
click at [570, 355] on body "MyMenopauseRx Appointments Messaging Labs Uploads Medications Community Refer a…" at bounding box center [643, 199] width 1276 height 1333
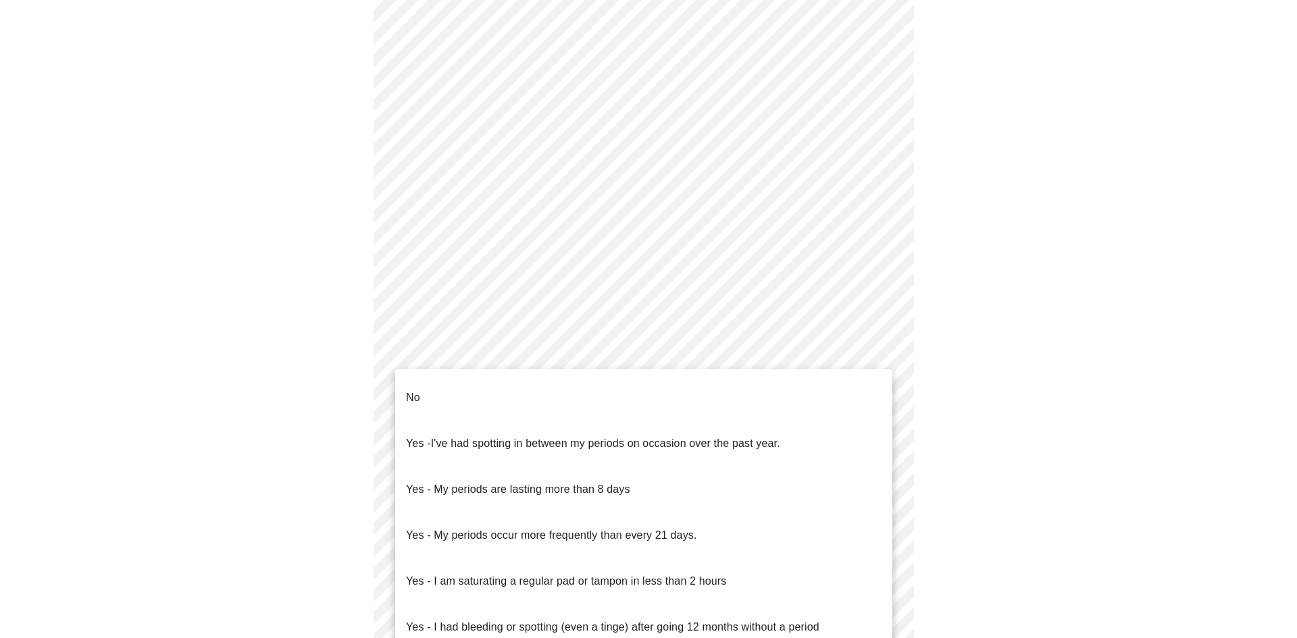
click at [441, 394] on li "No" at bounding box center [643, 398] width 497 height 46
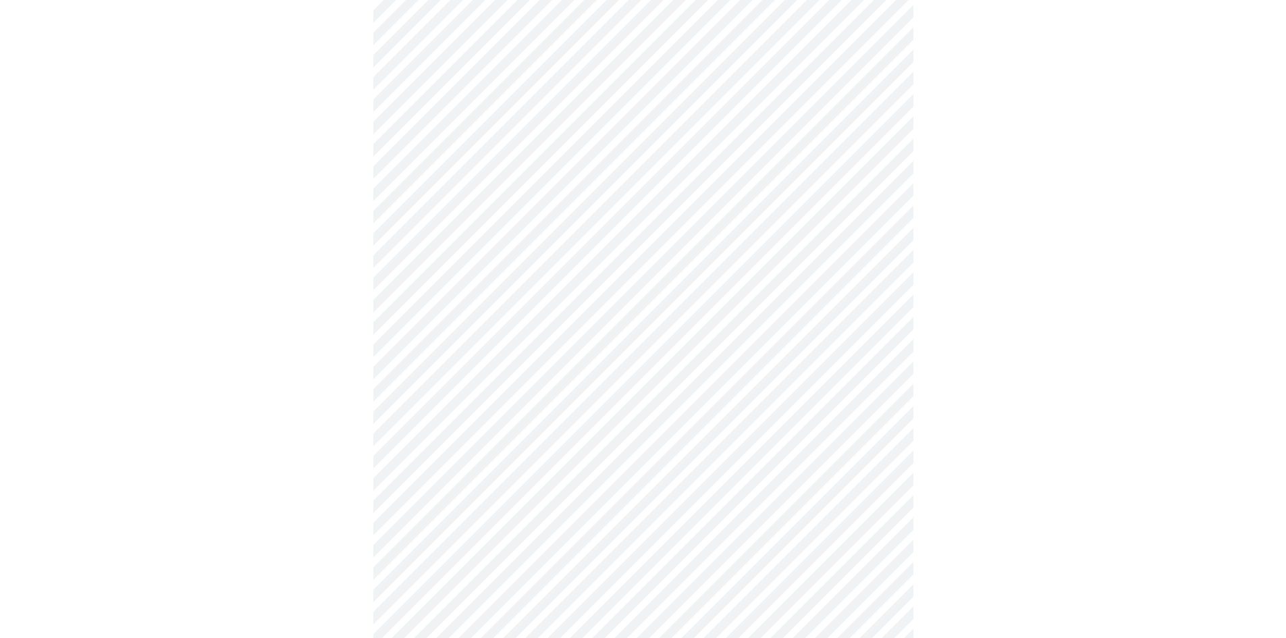
click at [475, 454] on body "MyMenopauseRx Appointments Messaging Labs Uploads Medications Community Refer a…" at bounding box center [643, 195] width 1276 height 1325
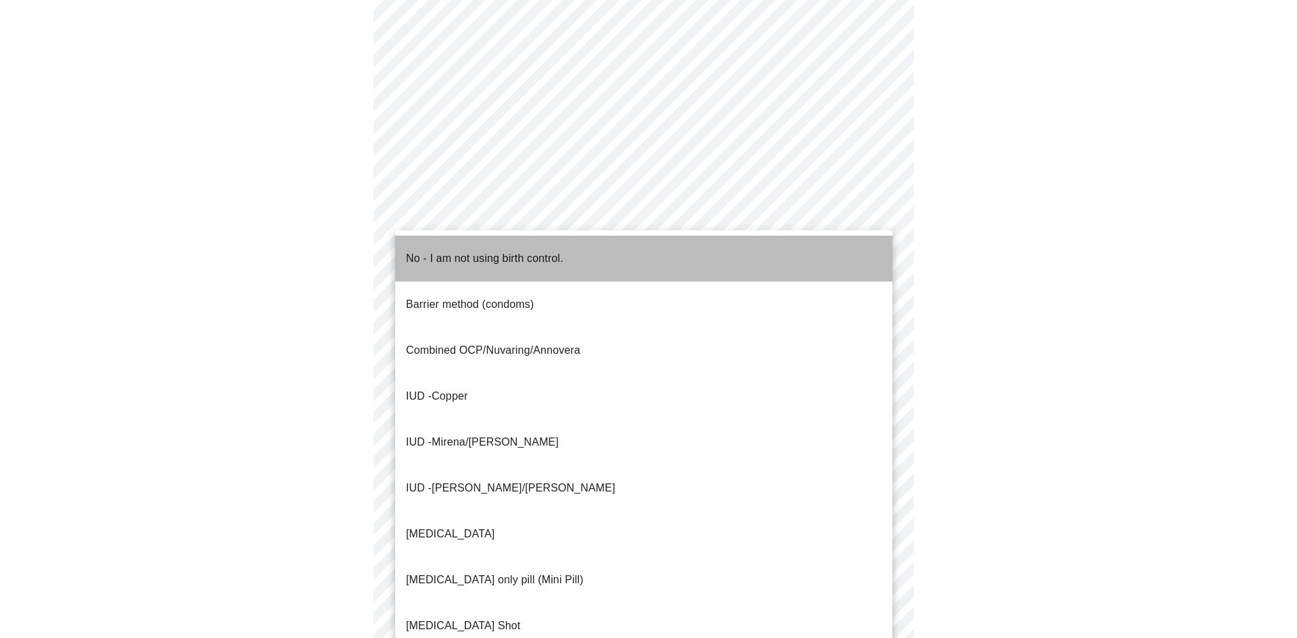
click at [441, 251] on p "No - I am not using birth control." at bounding box center [484, 259] width 157 height 16
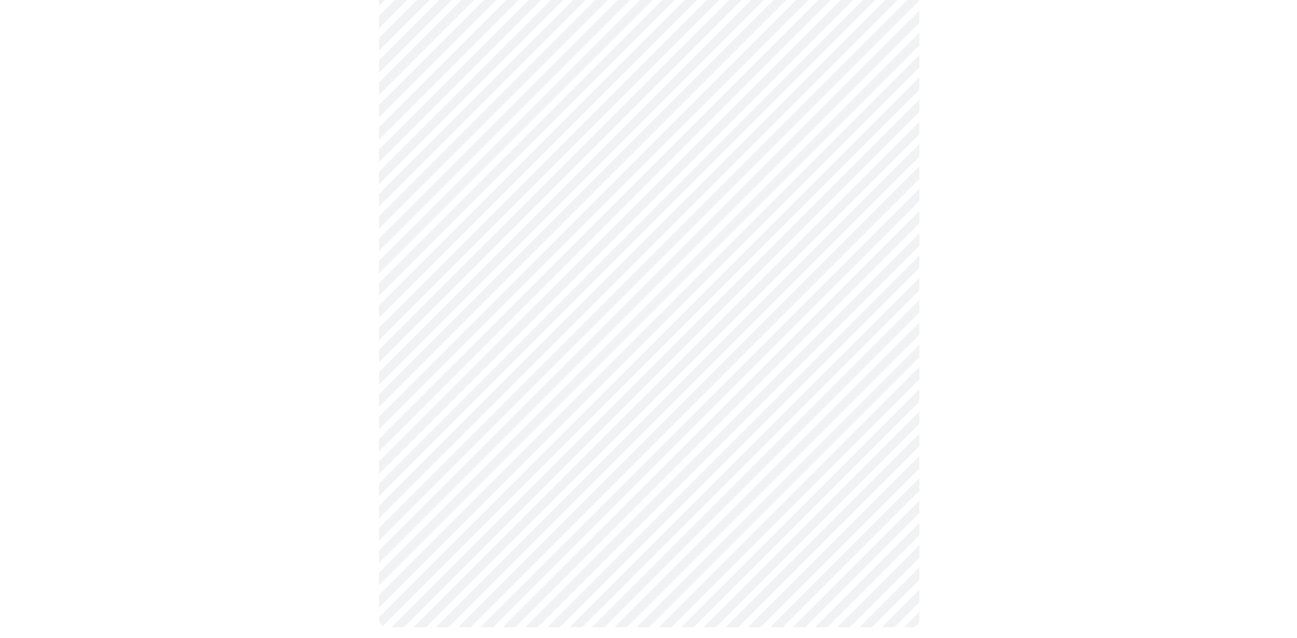
scroll to position [679, 0]
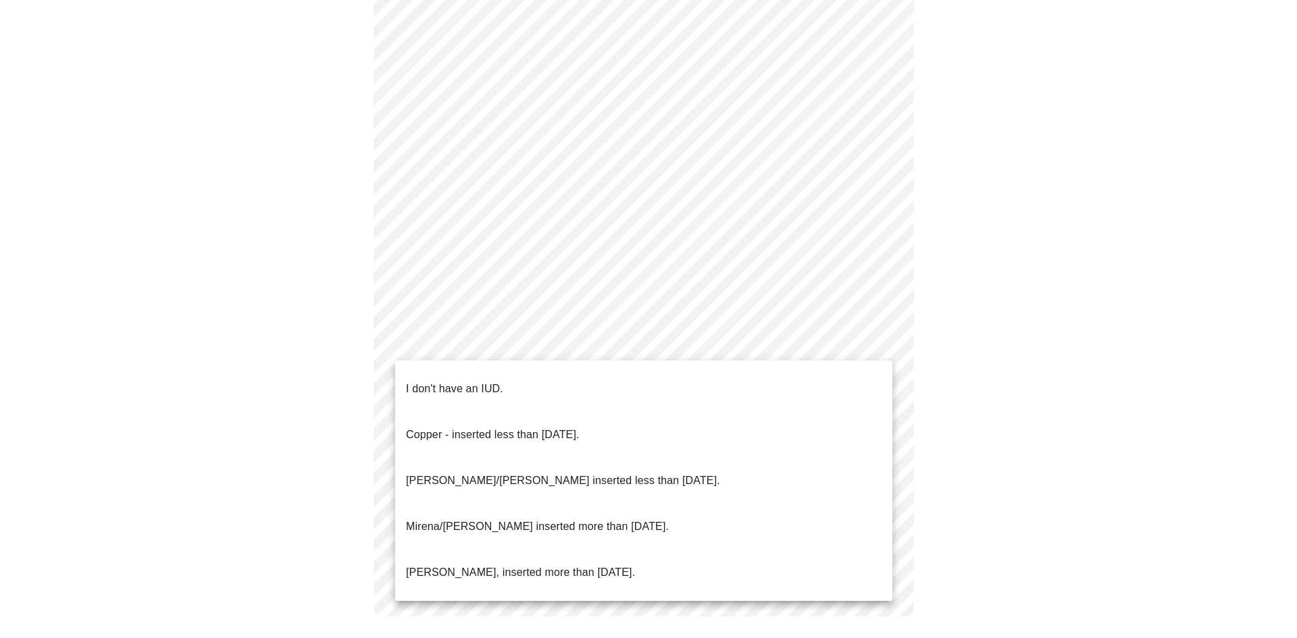
click at [471, 381] on p "I don't have an IUD." at bounding box center [454, 389] width 97 height 16
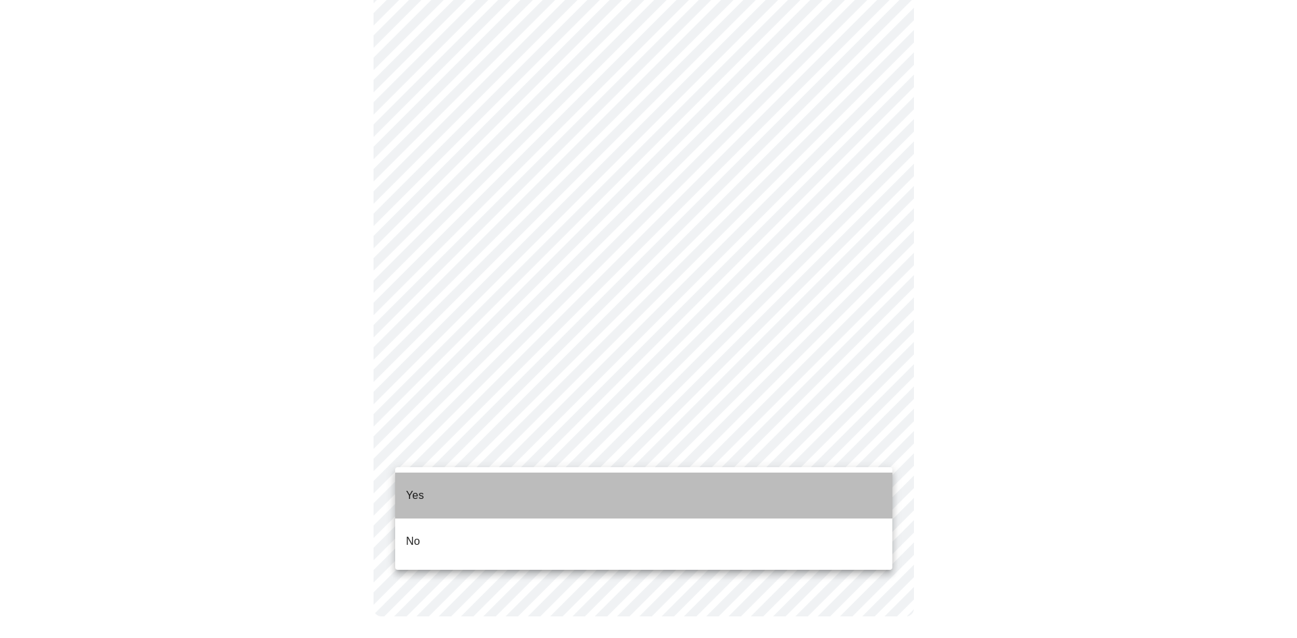
click at [448, 485] on li "Yes" at bounding box center [643, 496] width 497 height 46
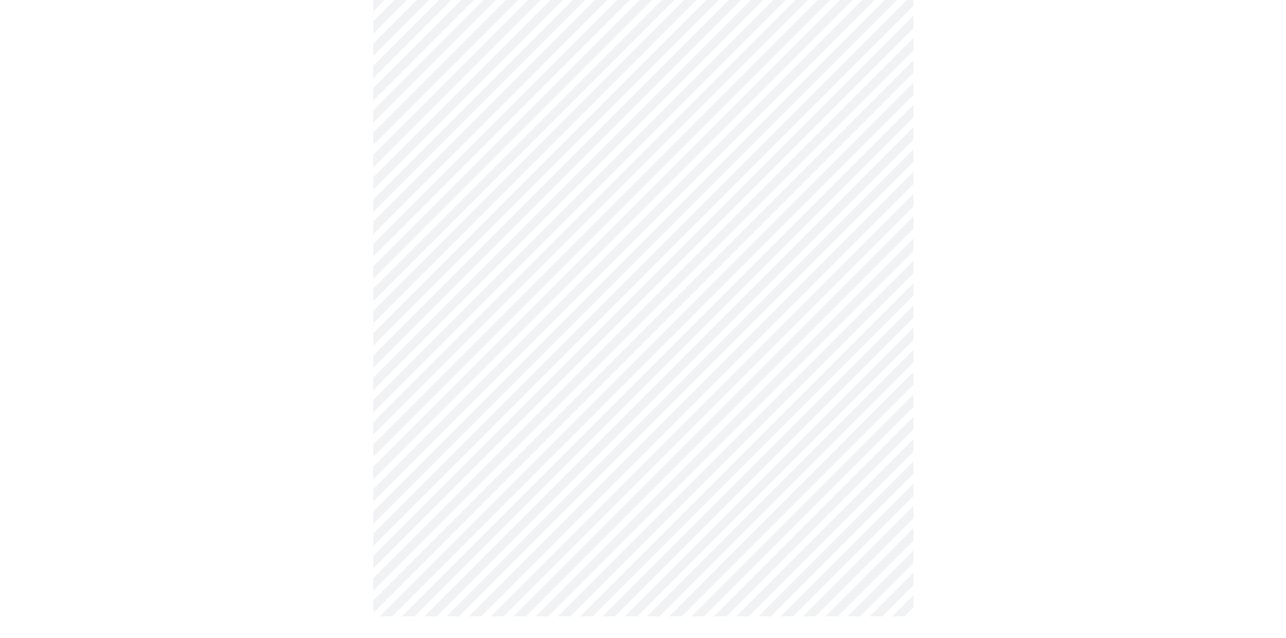
scroll to position [0, 0]
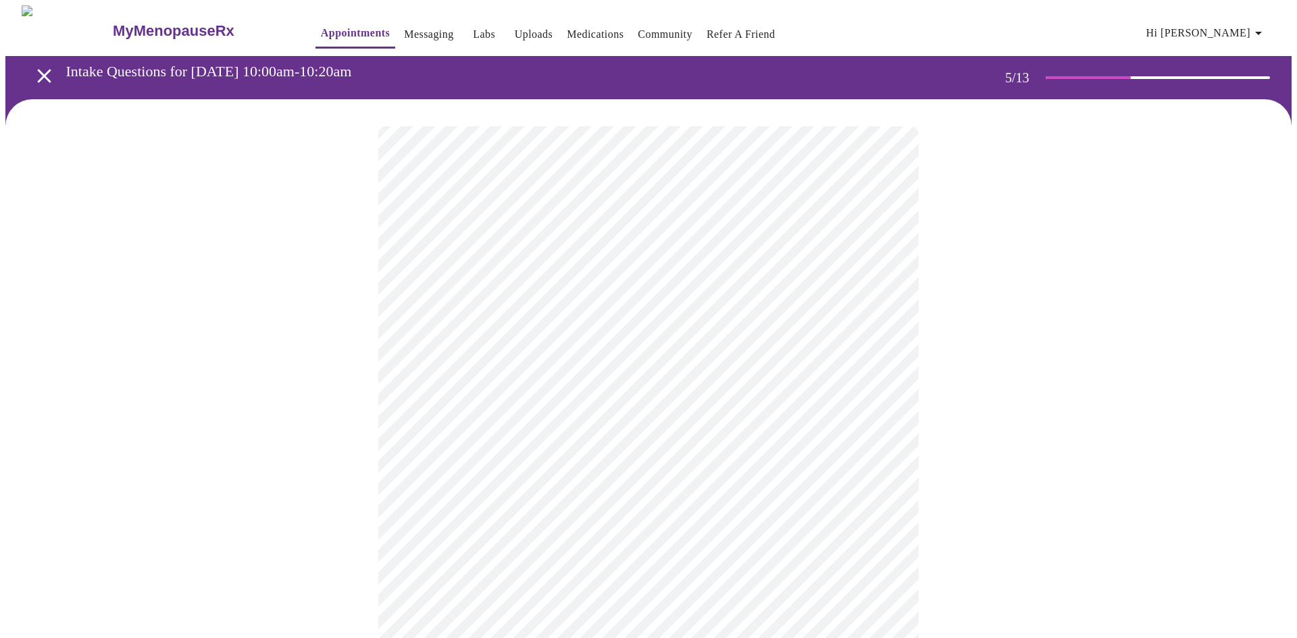
click at [550, 363] on body "MyMenopauseRx Appointments Messaging Labs Uploads Medications Community Refer a…" at bounding box center [648, 500] width 1286 height 991
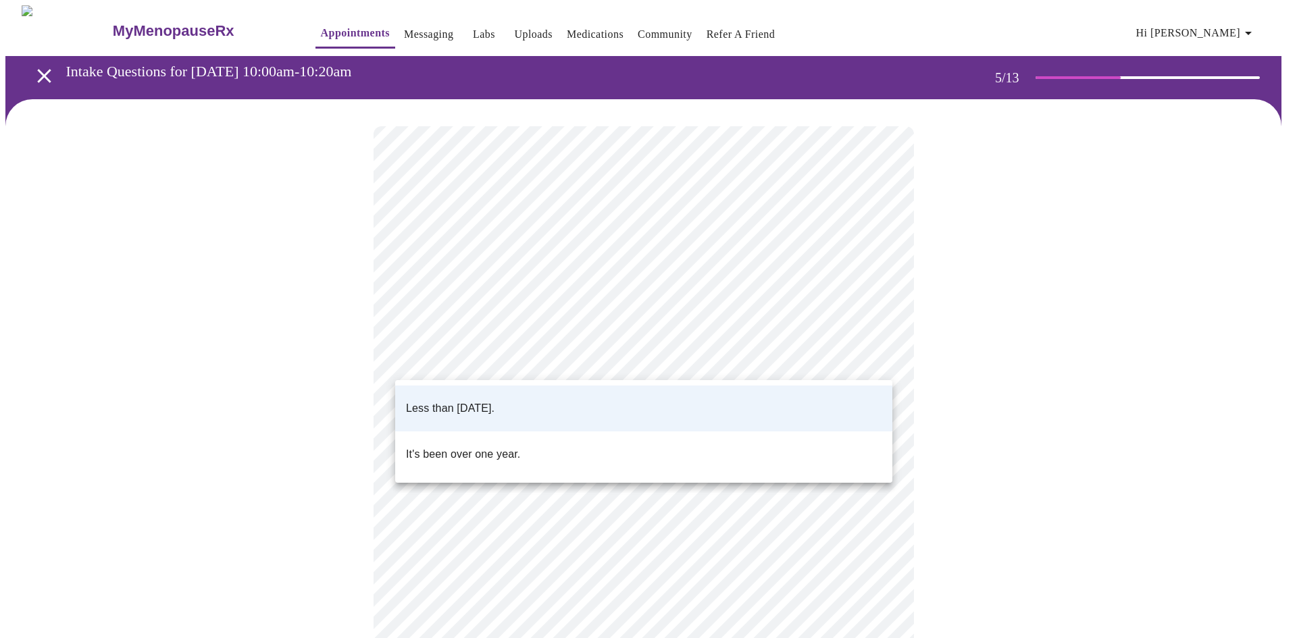
click at [544, 388] on li "Less than [DATE]." at bounding box center [643, 409] width 497 height 46
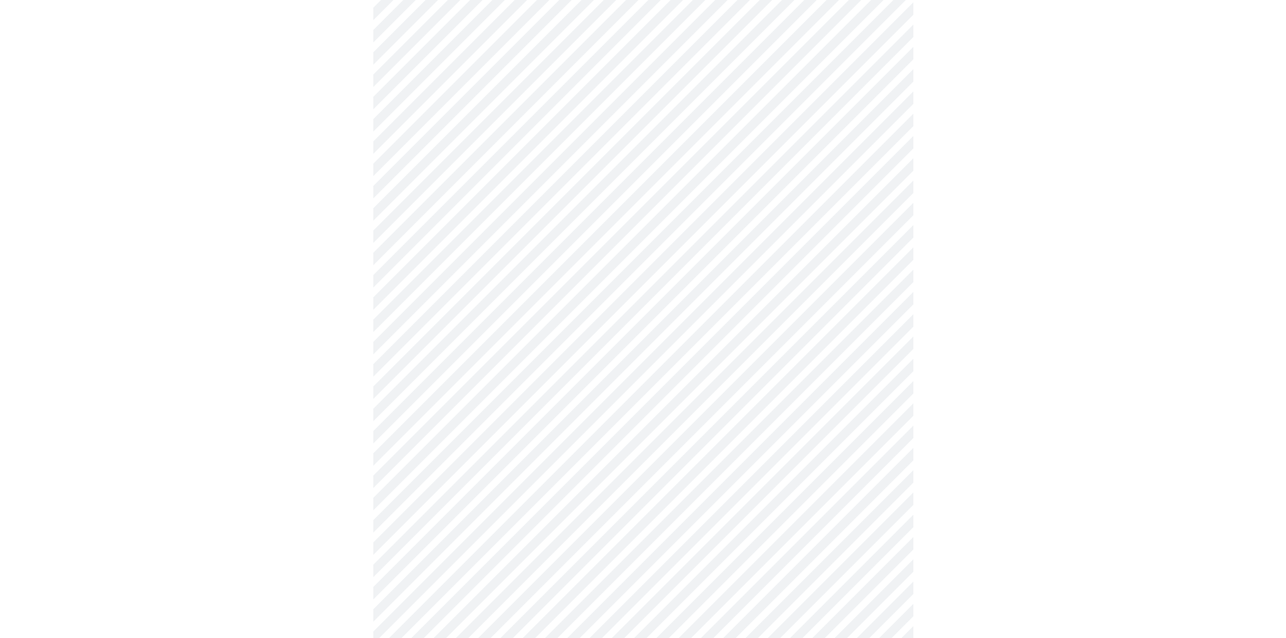
scroll to position [3512, 0]
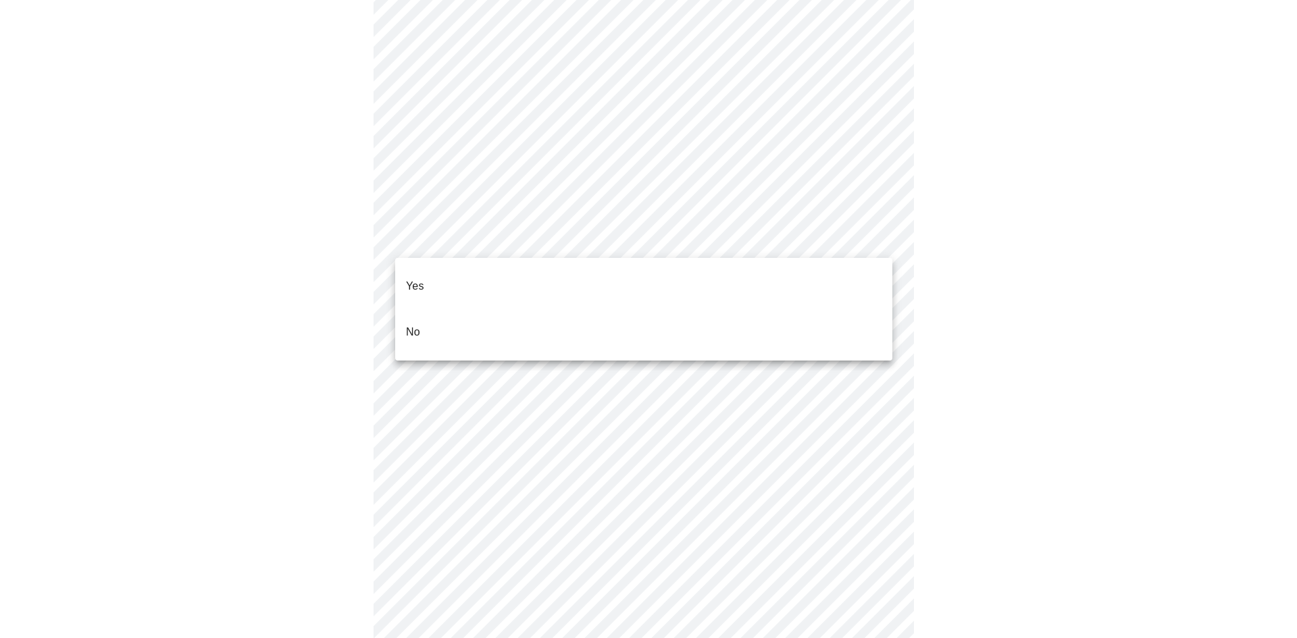
click at [437, 309] on li "No" at bounding box center [643, 332] width 497 height 46
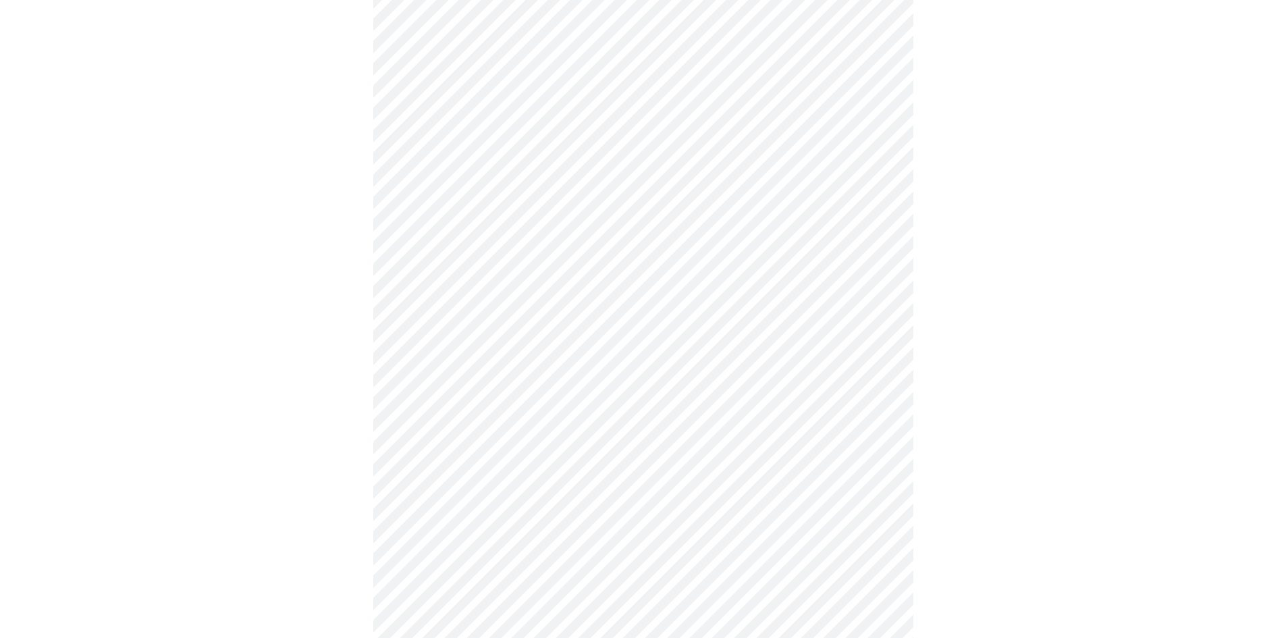
scroll to position [1107, 0]
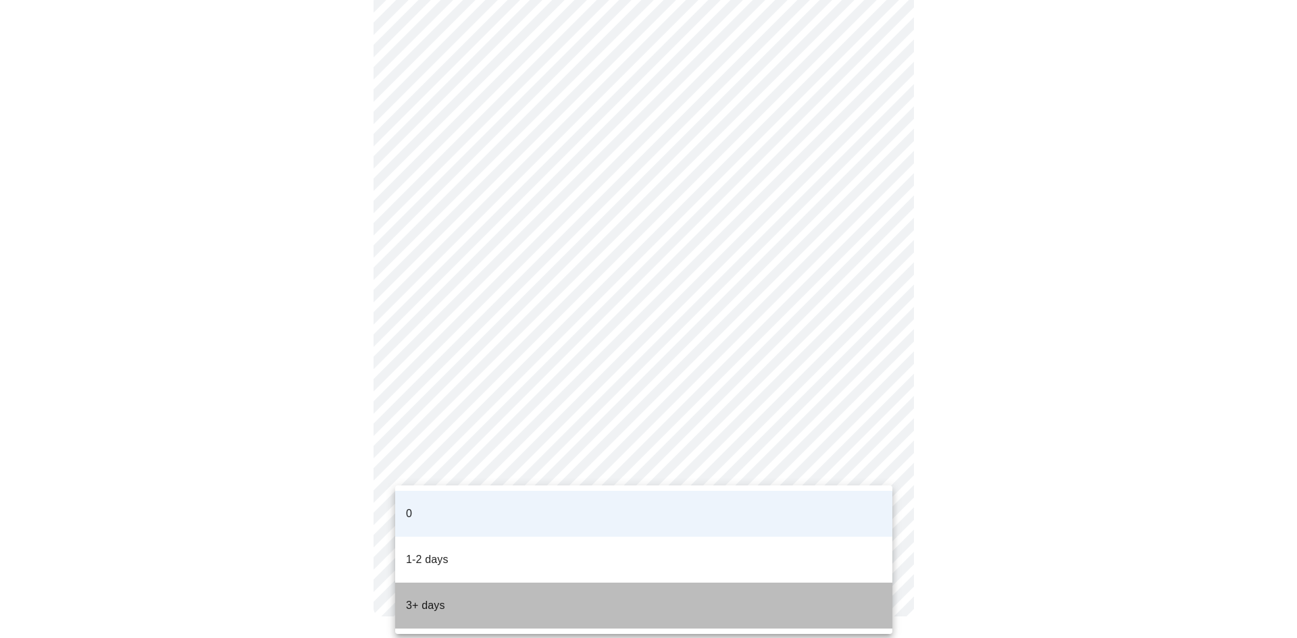
click at [457, 583] on li "3+ days" at bounding box center [643, 606] width 497 height 46
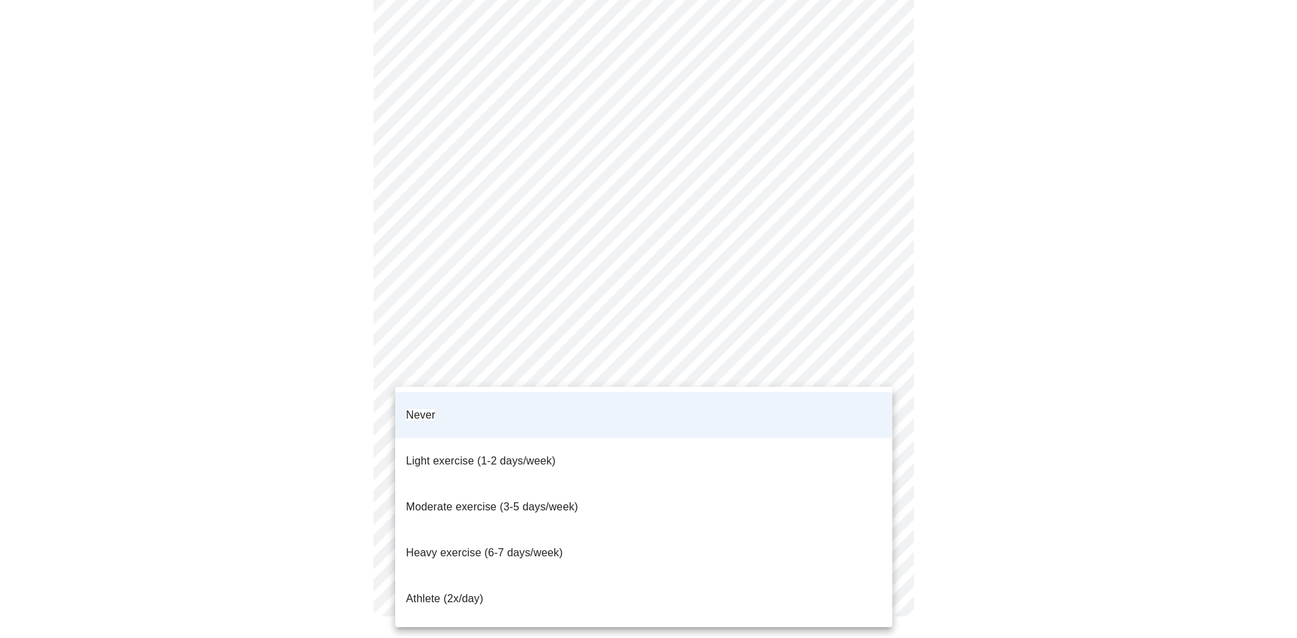
click at [490, 371] on div at bounding box center [648, 319] width 1297 height 638
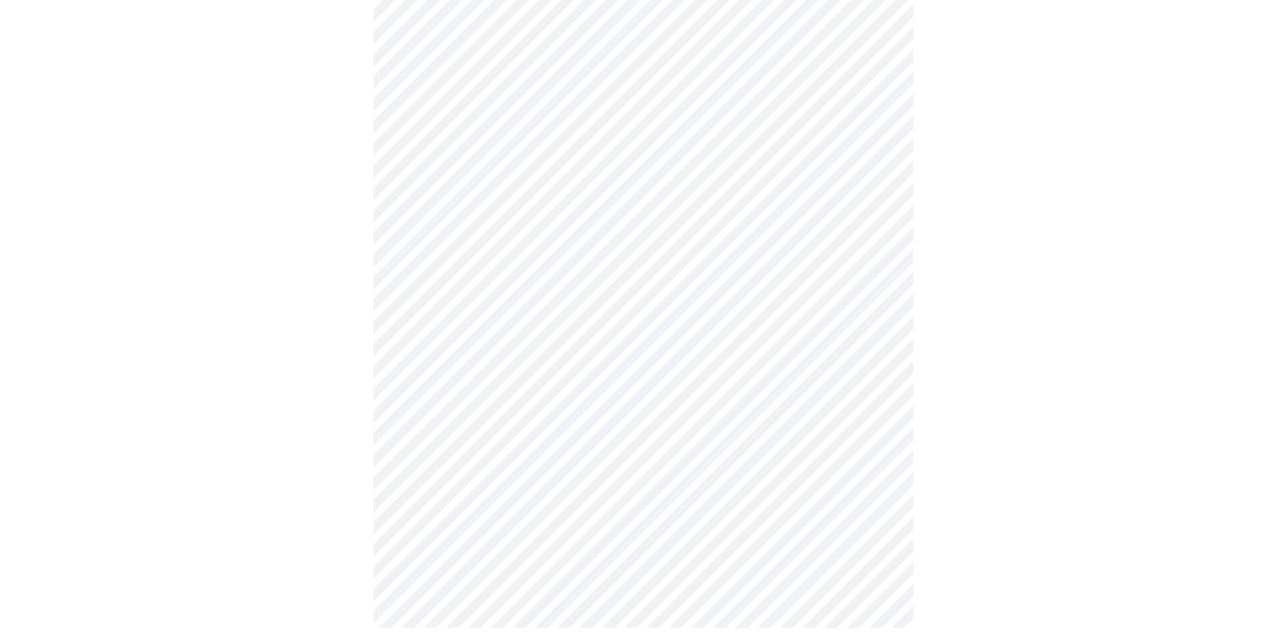
scroll to position [552, 0]
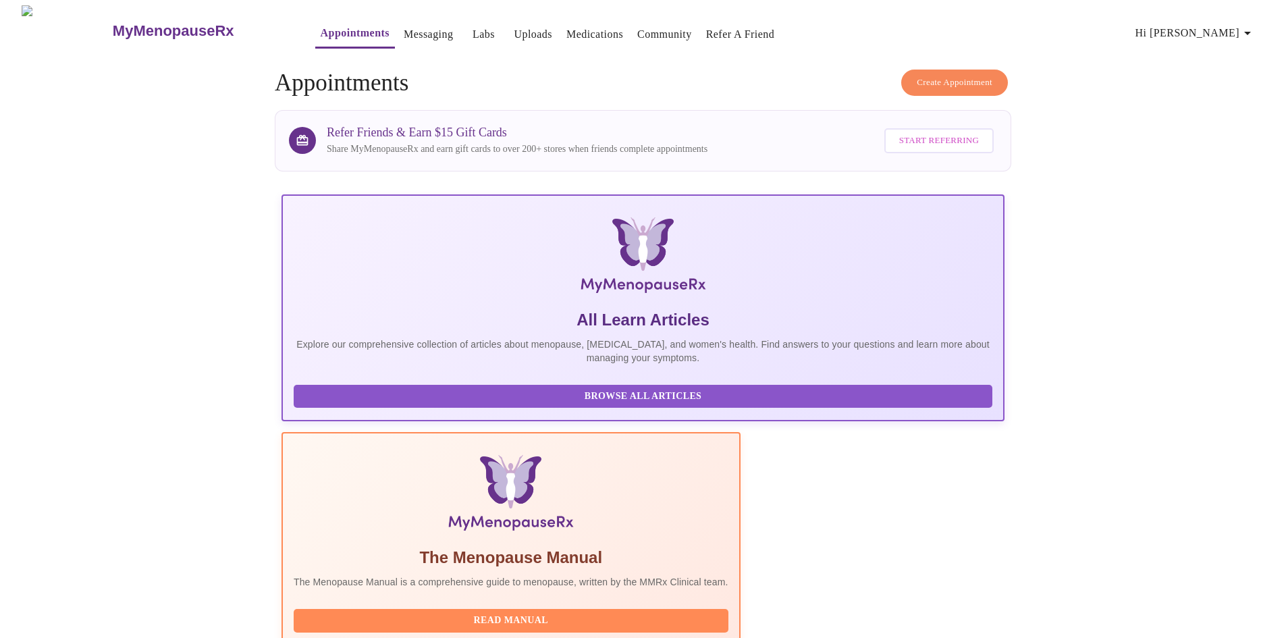
click at [404, 26] on link "Messaging" at bounding box center [428, 34] width 49 height 19
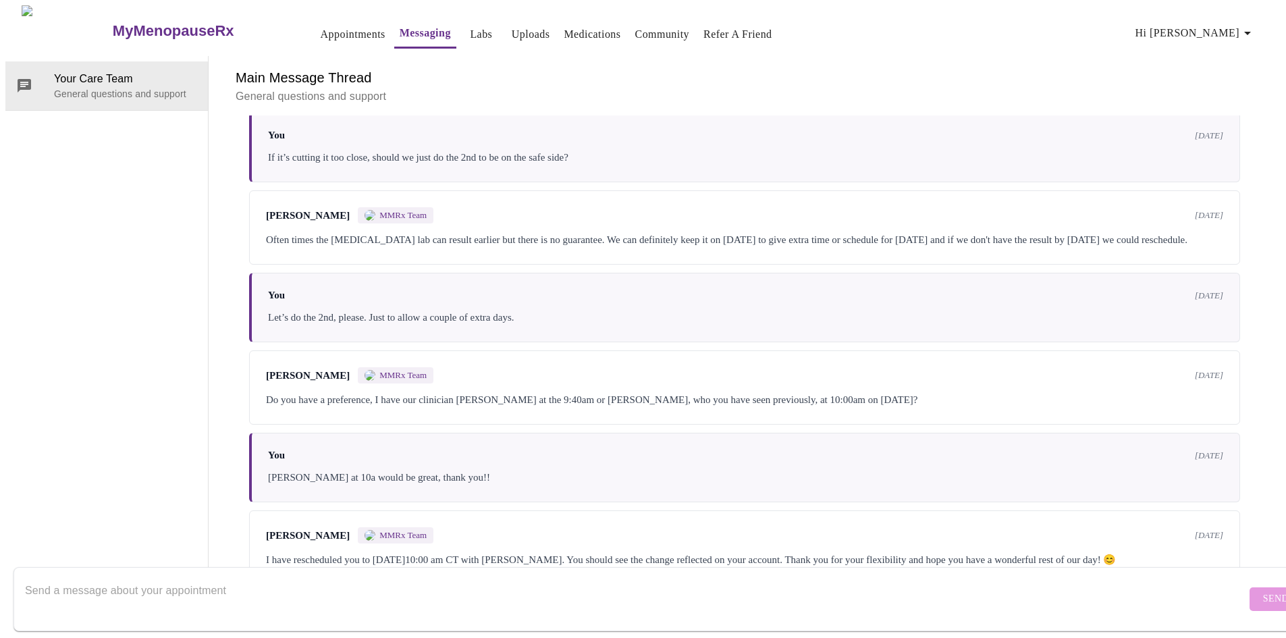
click at [470, 26] on link "Labs" at bounding box center [481, 34] width 22 height 19
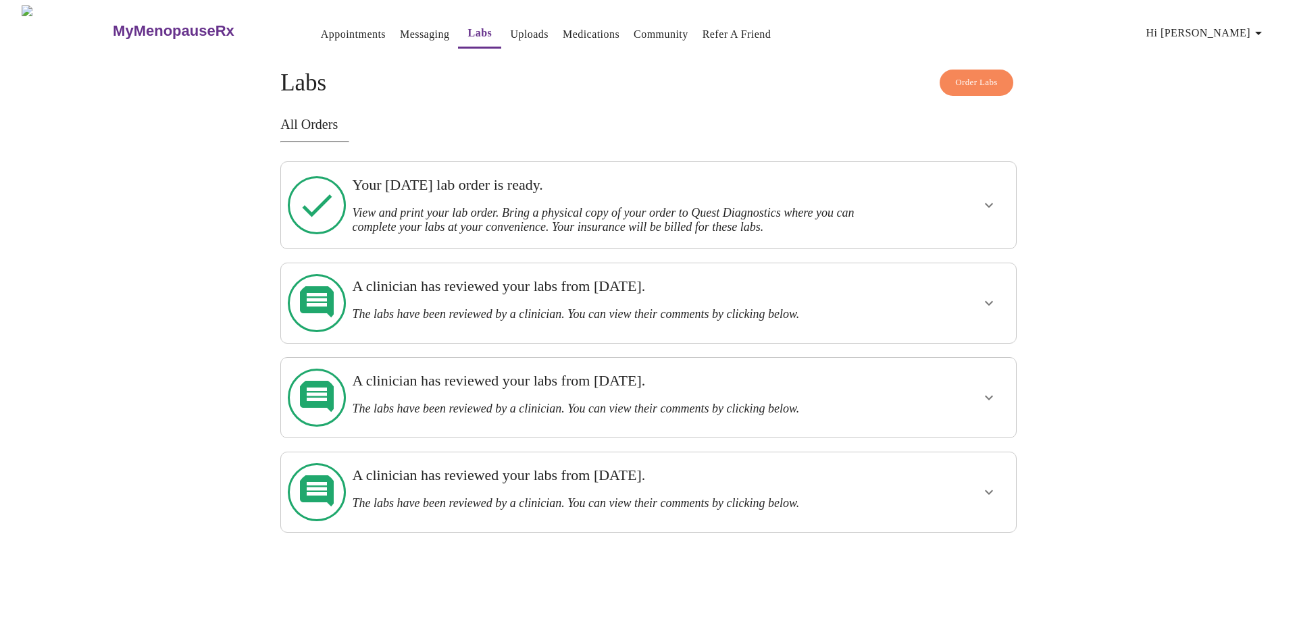
click at [542, 496] on h3 "The labs have been reviewed by a clinician. You can view their comments by clic…" at bounding box center [612, 503] width 521 height 14
click at [990, 484] on icon "show more" at bounding box center [989, 492] width 16 height 16
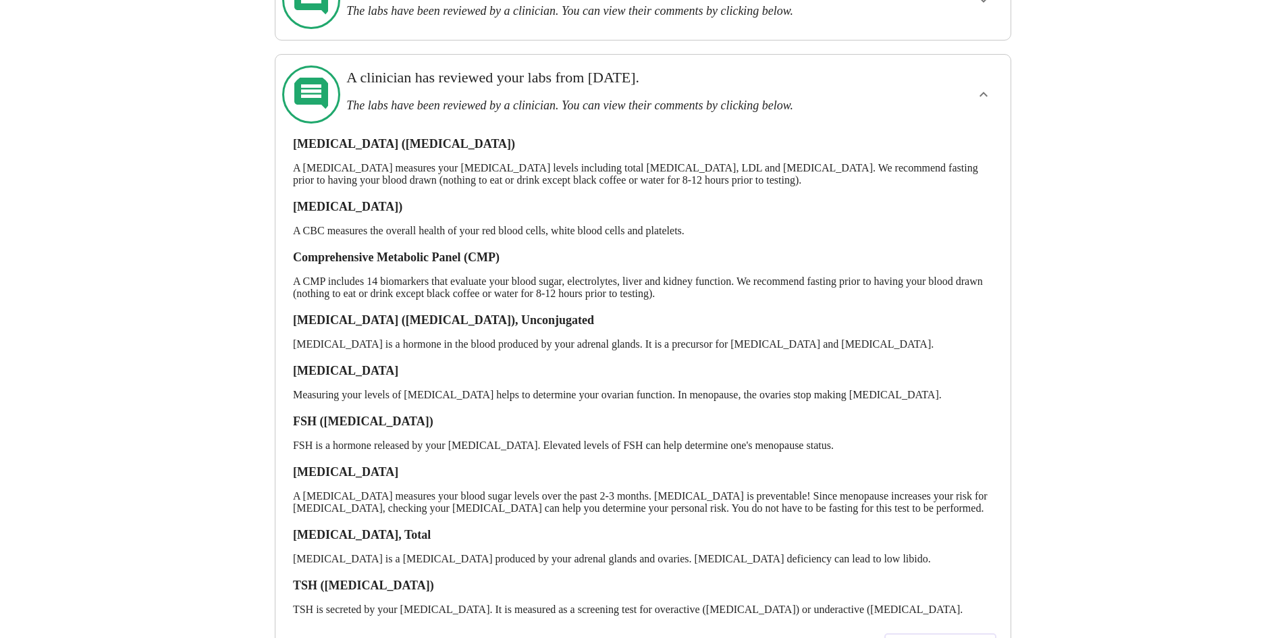
scroll to position [405, 0]
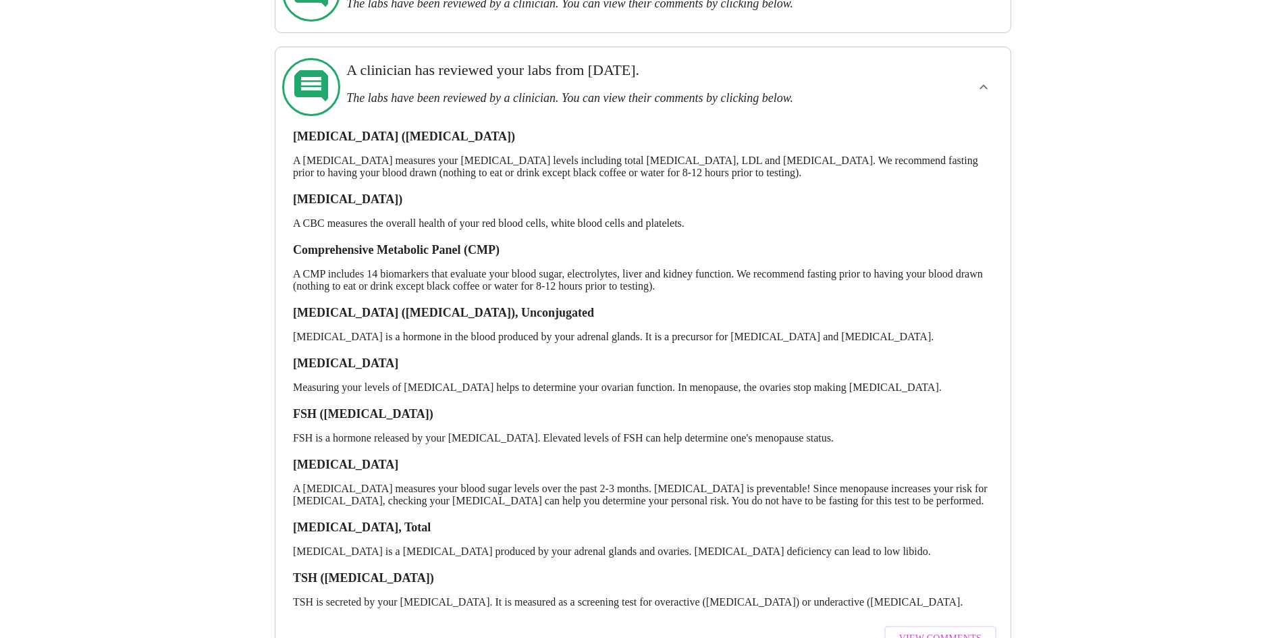
click at [911, 631] on span "View Comments" at bounding box center [941, 639] width 82 height 17
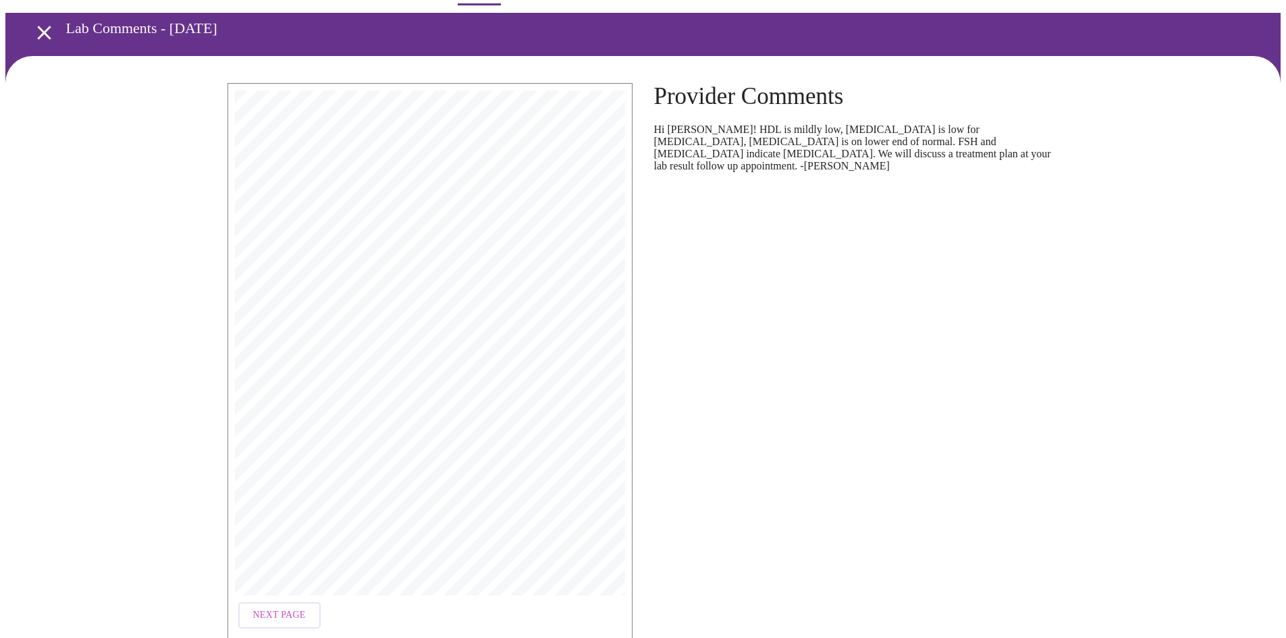
scroll to position [41, 0]
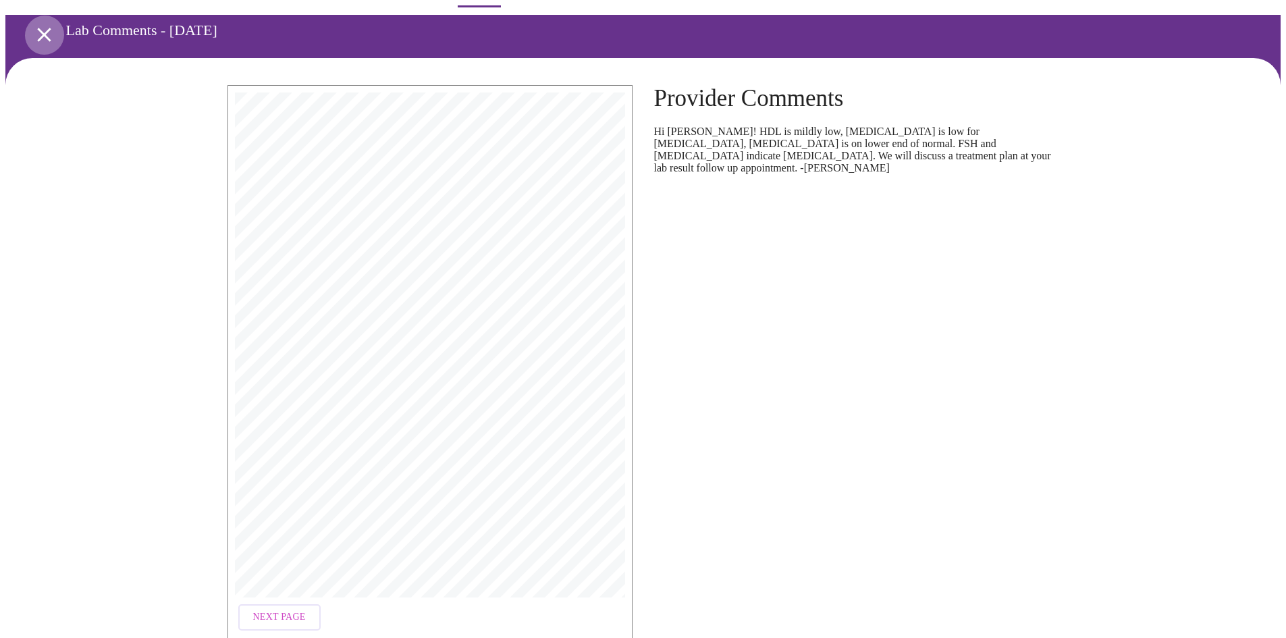
click at [40, 28] on icon "open drawer" at bounding box center [44, 35] width 14 height 14
